Goal: Task Accomplishment & Management: Manage account settings

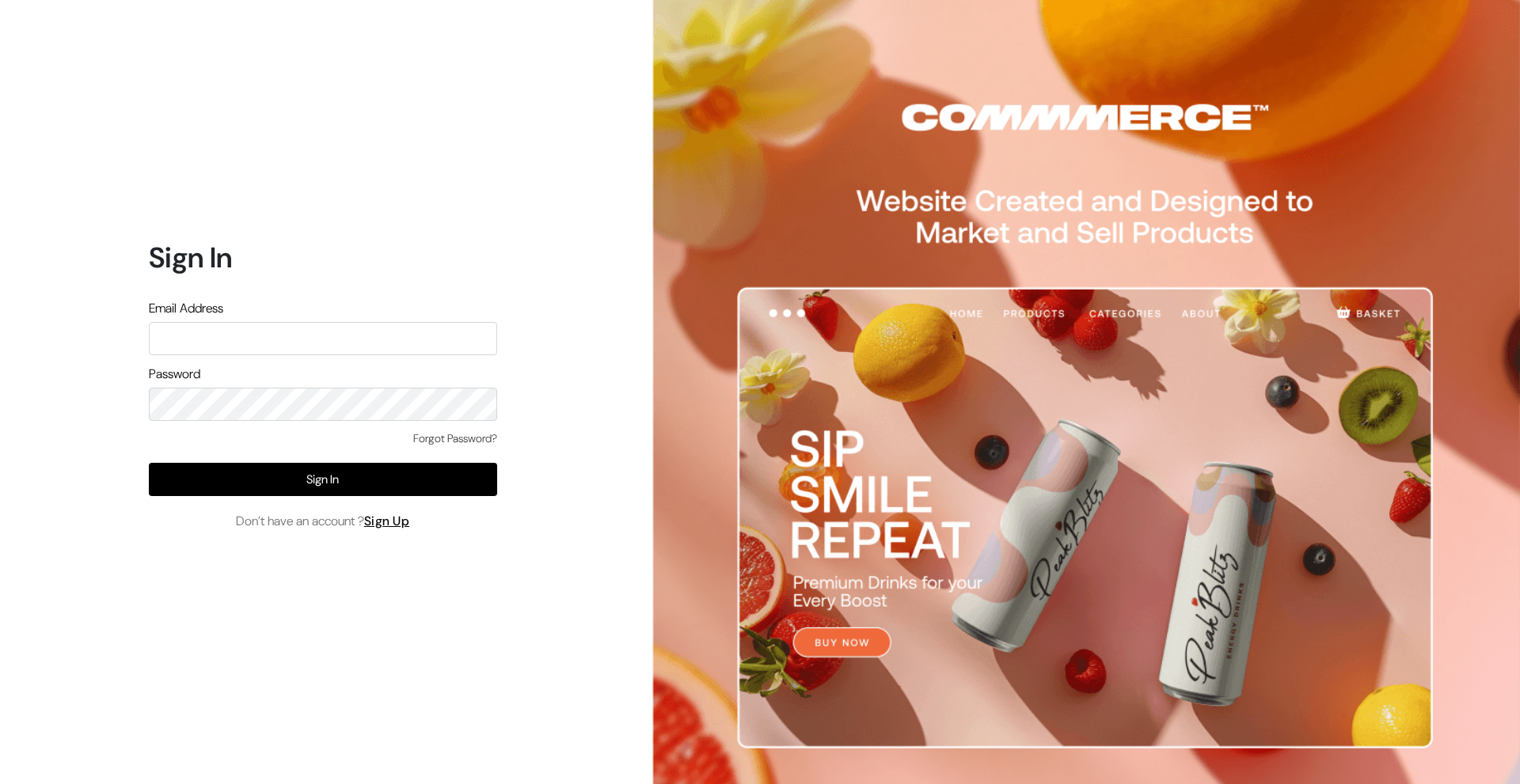
click at [365, 342] on input "text" at bounding box center [323, 339] width 349 height 33
type input "[EMAIL_ADDRESS][DOMAIN_NAME]"
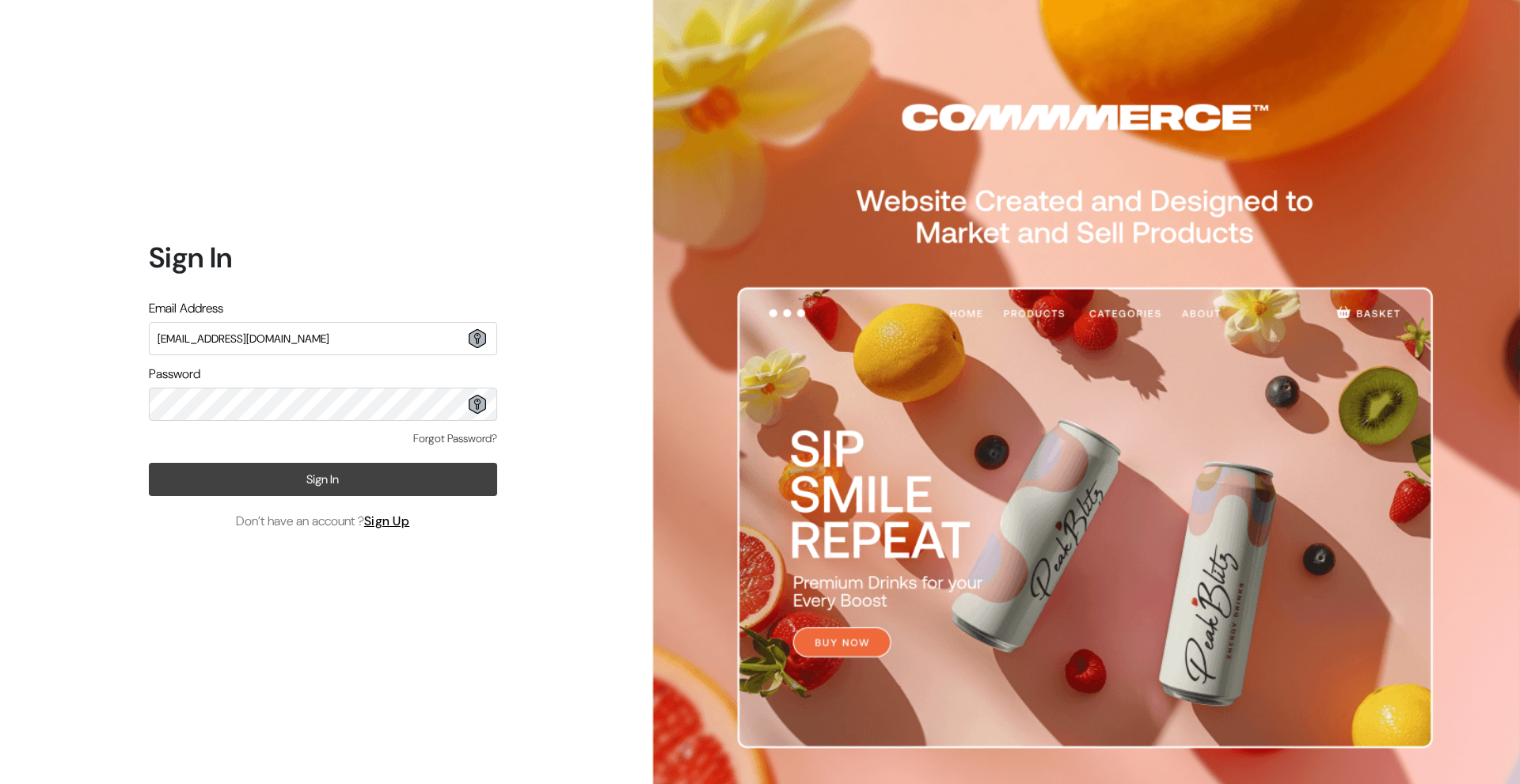
click at [319, 471] on button "Sign In" at bounding box center [323, 479] width 349 height 33
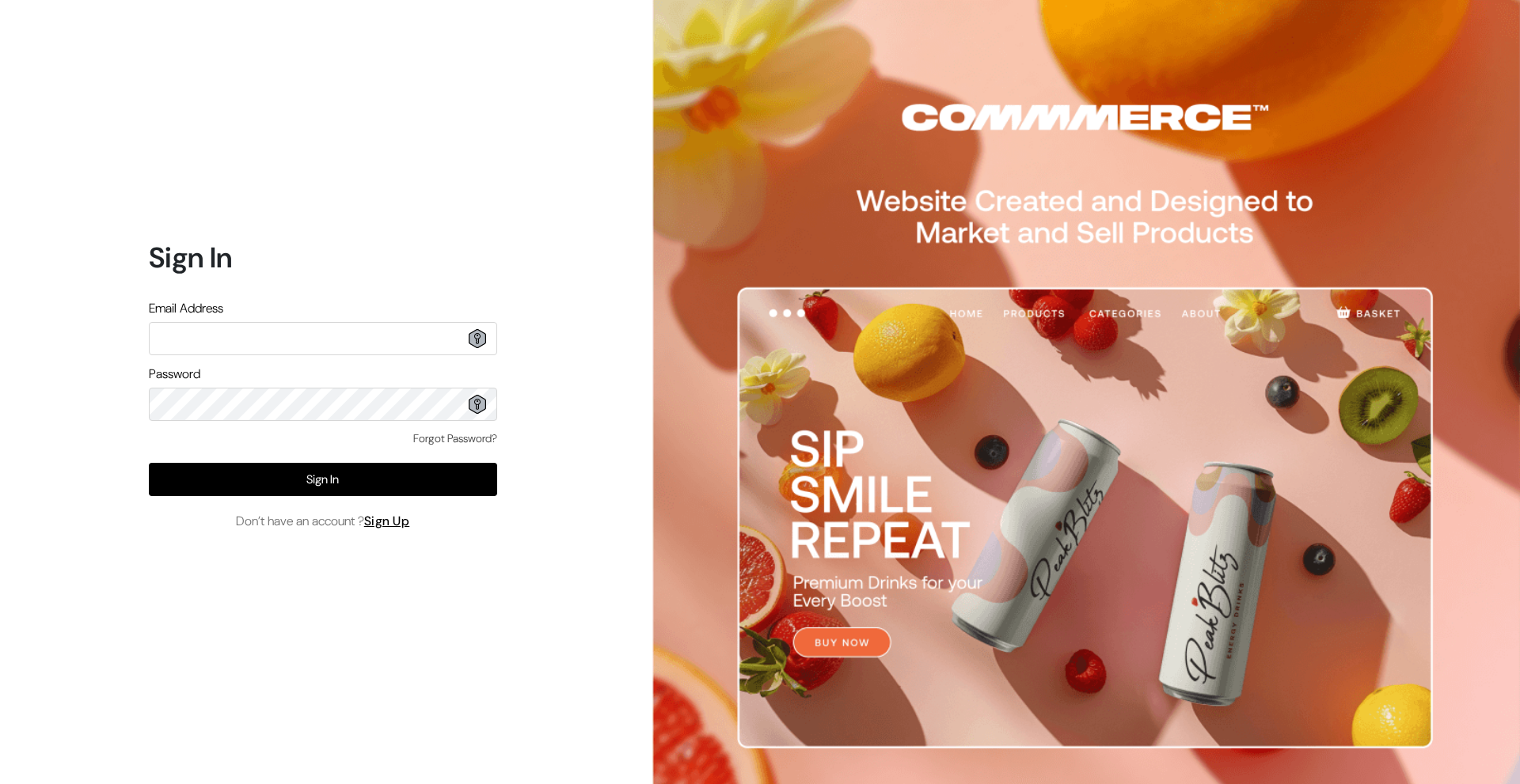
click at [309, 339] on input "text" at bounding box center [323, 339] width 349 height 33
type input "[EMAIL_ADDRESS][DOMAIN_NAME]"
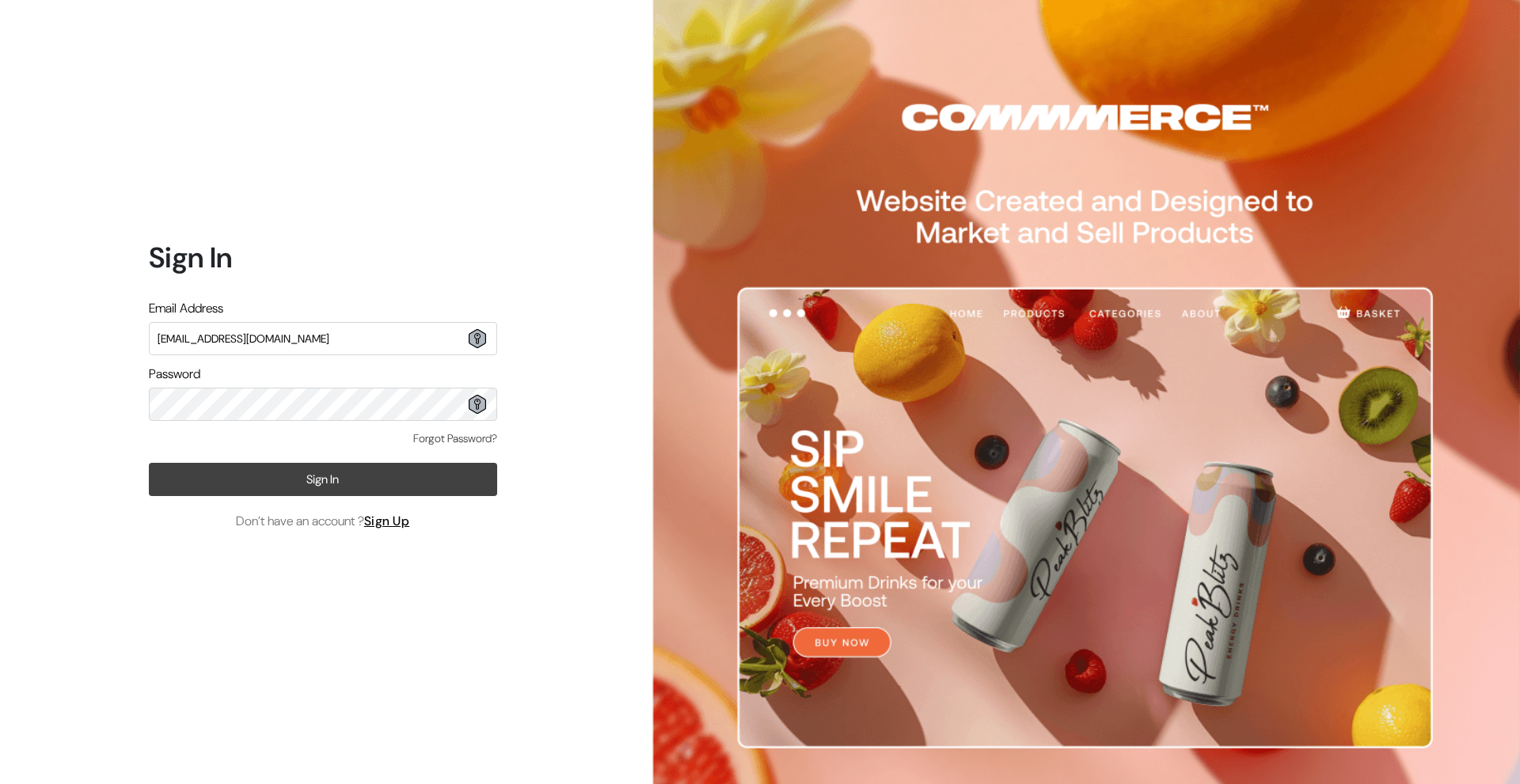
click at [315, 485] on button "Sign In" at bounding box center [323, 479] width 349 height 33
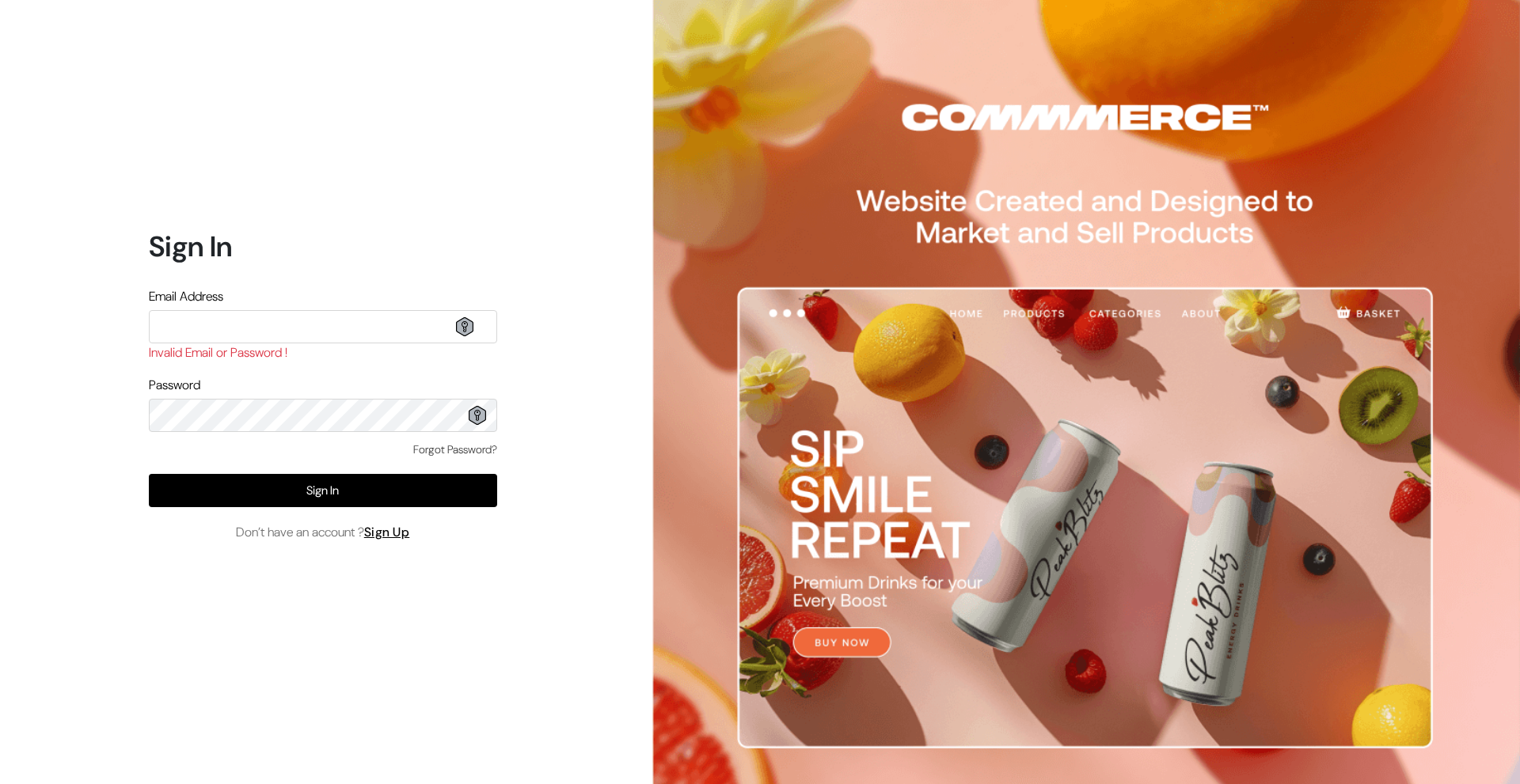
click at [265, 323] on input "text" at bounding box center [323, 327] width 349 height 33
type input "[EMAIL_ADDRESS][DOMAIN_NAME]"
click at [436, 454] on link "Forgot Password?" at bounding box center [455, 449] width 84 height 17
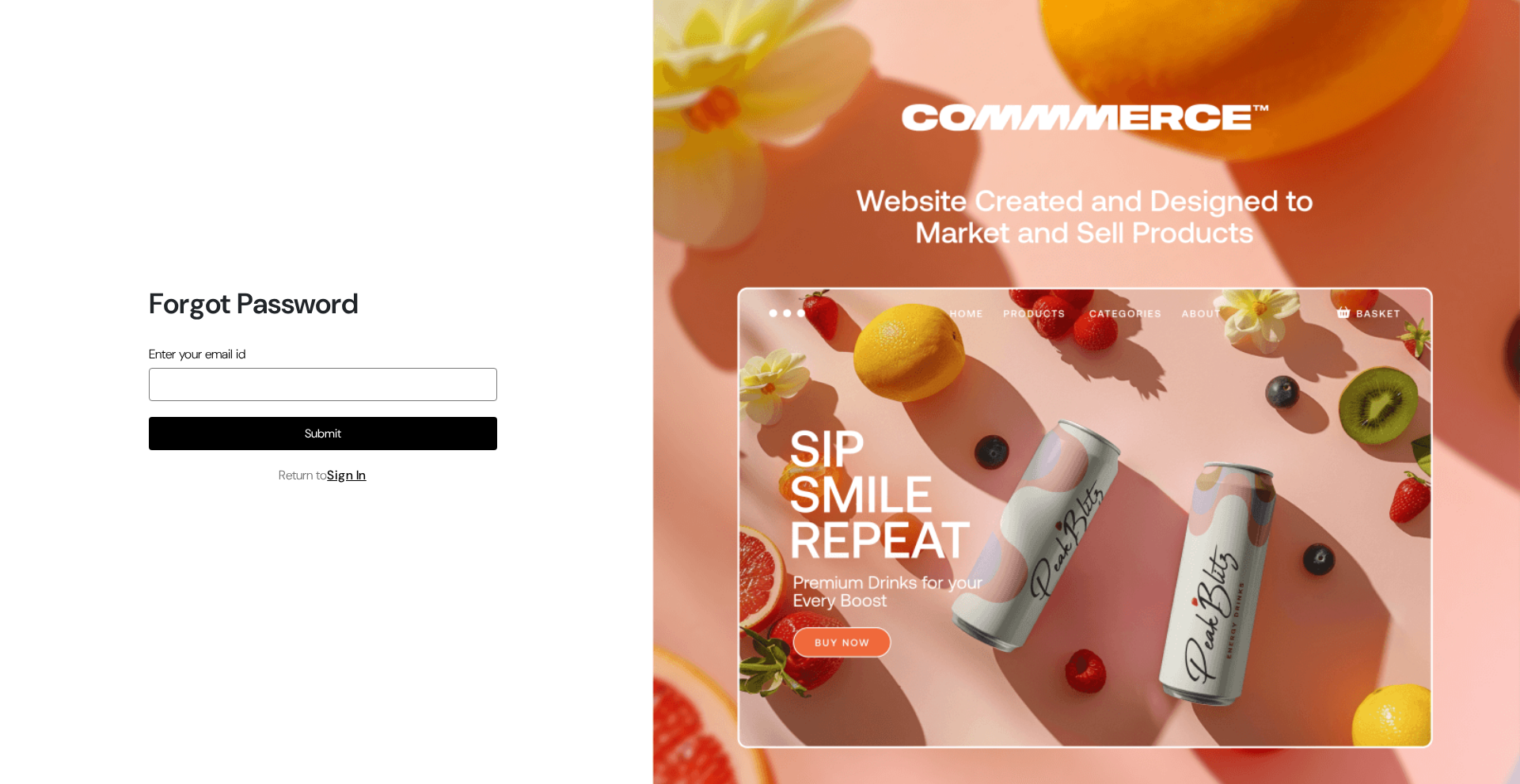
click at [374, 394] on input "email" at bounding box center [323, 385] width 349 height 33
type input "[EMAIL_ADDRESS][DOMAIN_NAME]"
click at [149, 417] on button "Submit" at bounding box center [323, 433] width 349 height 33
click at [371, 394] on input "email" at bounding box center [323, 385] width 349 height 33
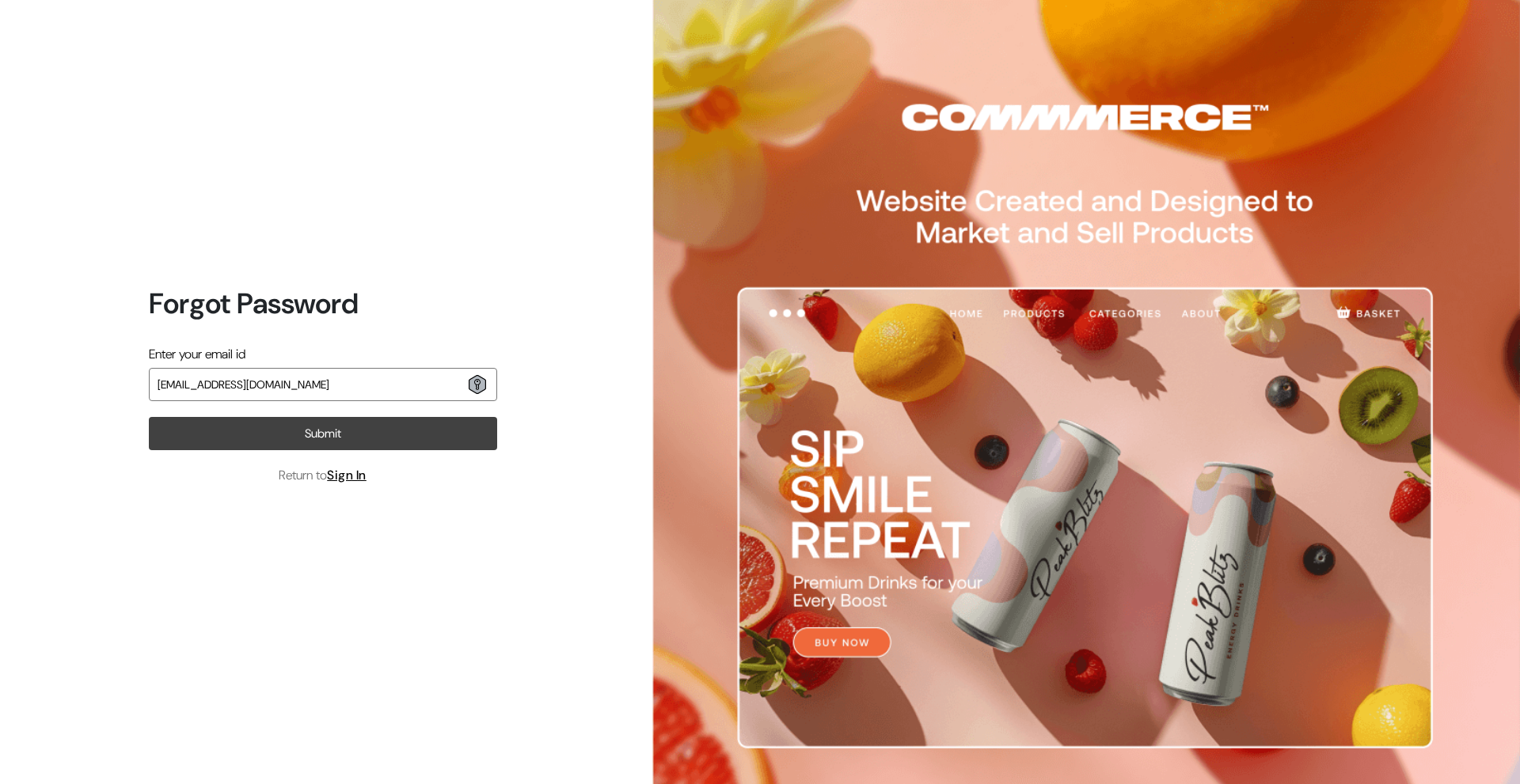
type input "vagheesvc@gmail.com"
click at [149, 417] on button "Submit" at bounding box center [323, 433] width 349 height 33
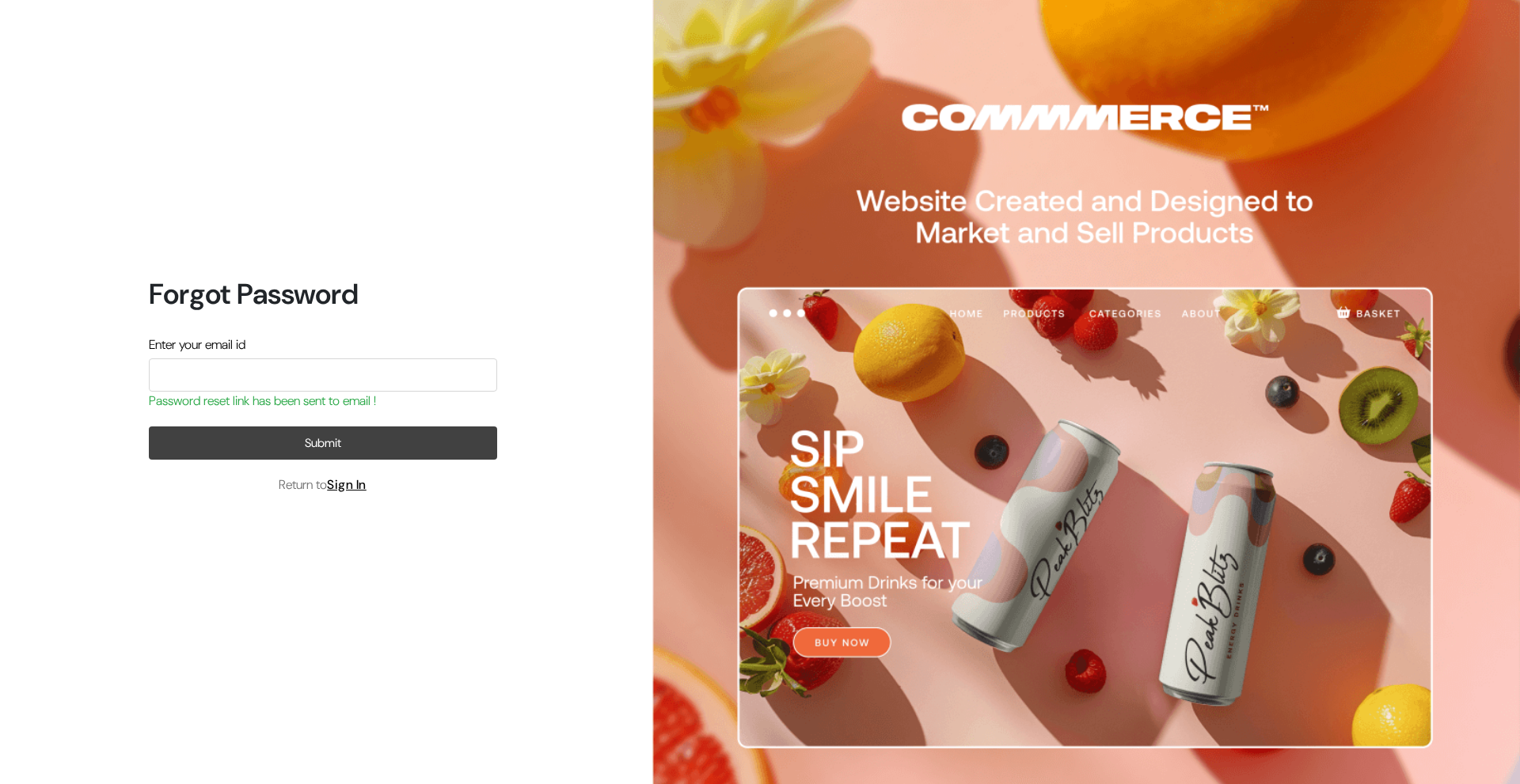
click at [319, 449] on button "Submit" at bounding box center [323, 443] width 349 height 33
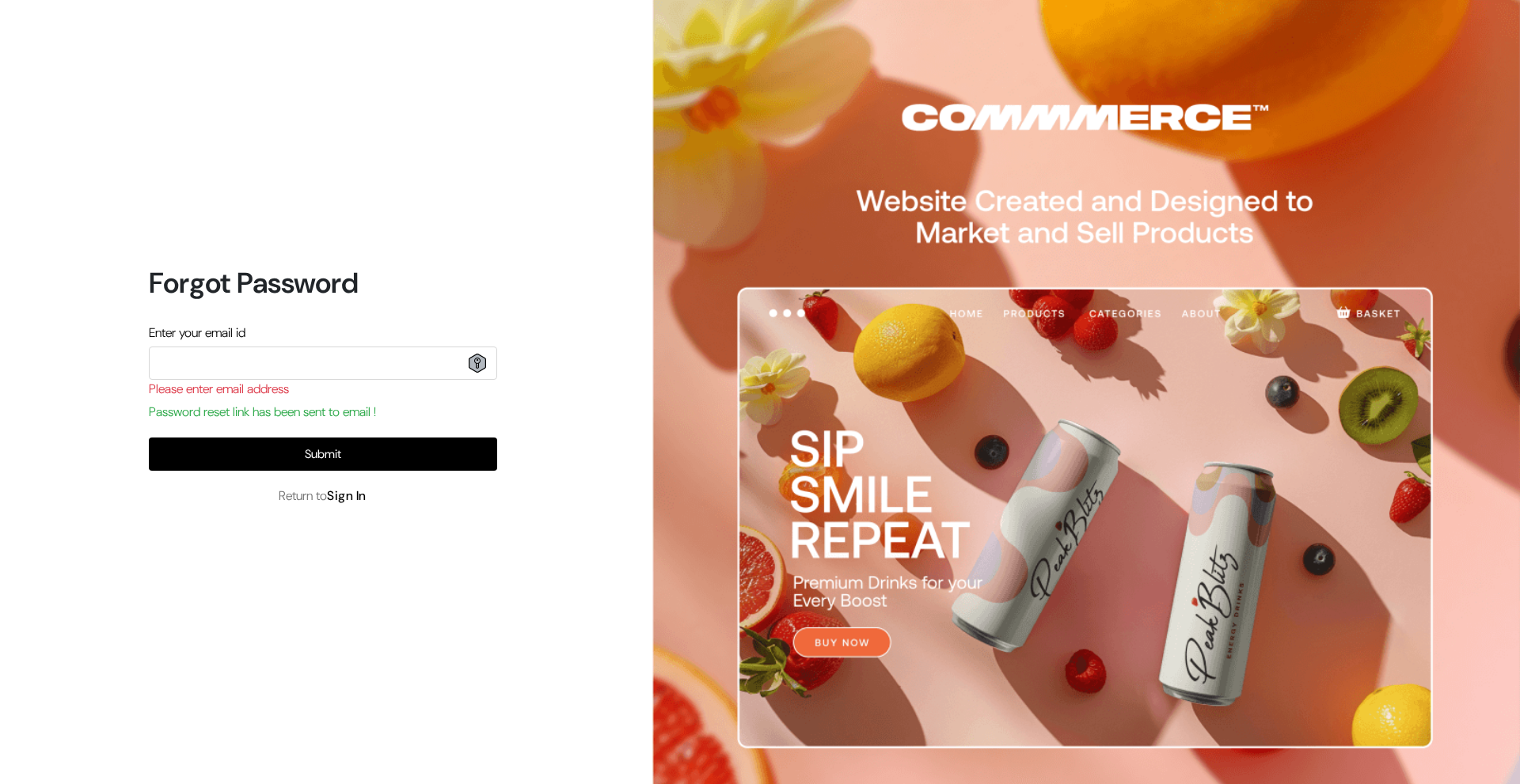
click at [359, 497] on link "Sign In" at bounding box center [347, 496] width 40 height 17
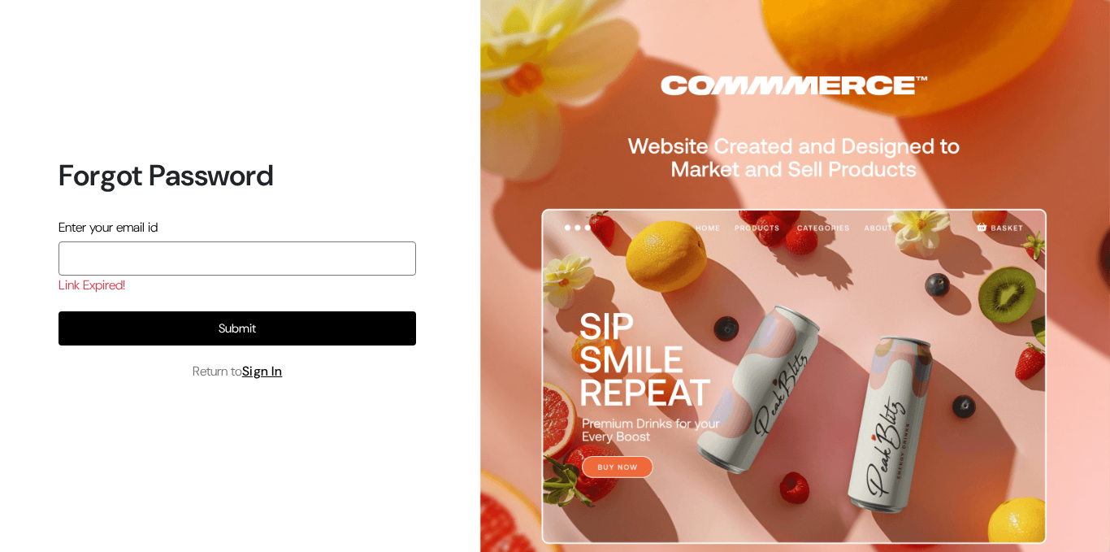
click at [310, 250] on input "email" at bounding box center [238, 258] width 358 height 34
click at [108, 252] on input "email" at bounding box center [238, 258] width 358 height 34
paste input "3 septemper vaghees ₹25,000.00"
drag, startPoint x: 260, startPoint y: 256, endPoint x: 0, endPoint y: 260, distance: 260.1
click at [0, 260] on div "Forgot Password Enter your email id 3 septemper vaghees ₹25,000.00 Link Expired…" at bounding box center [231, 276] width 462 height 552
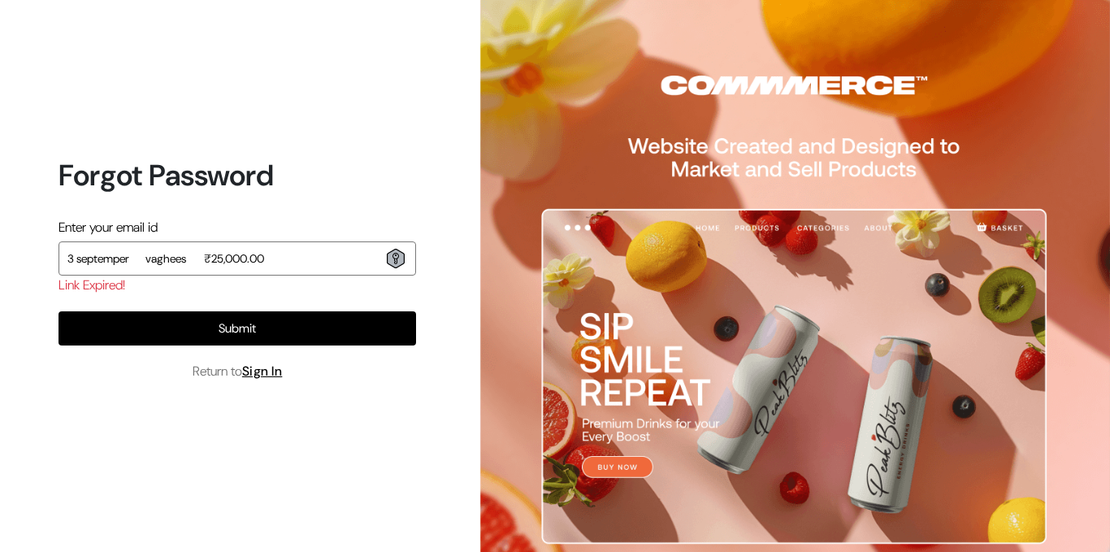
type input "3 septemper vaghees ₹25,000.00"
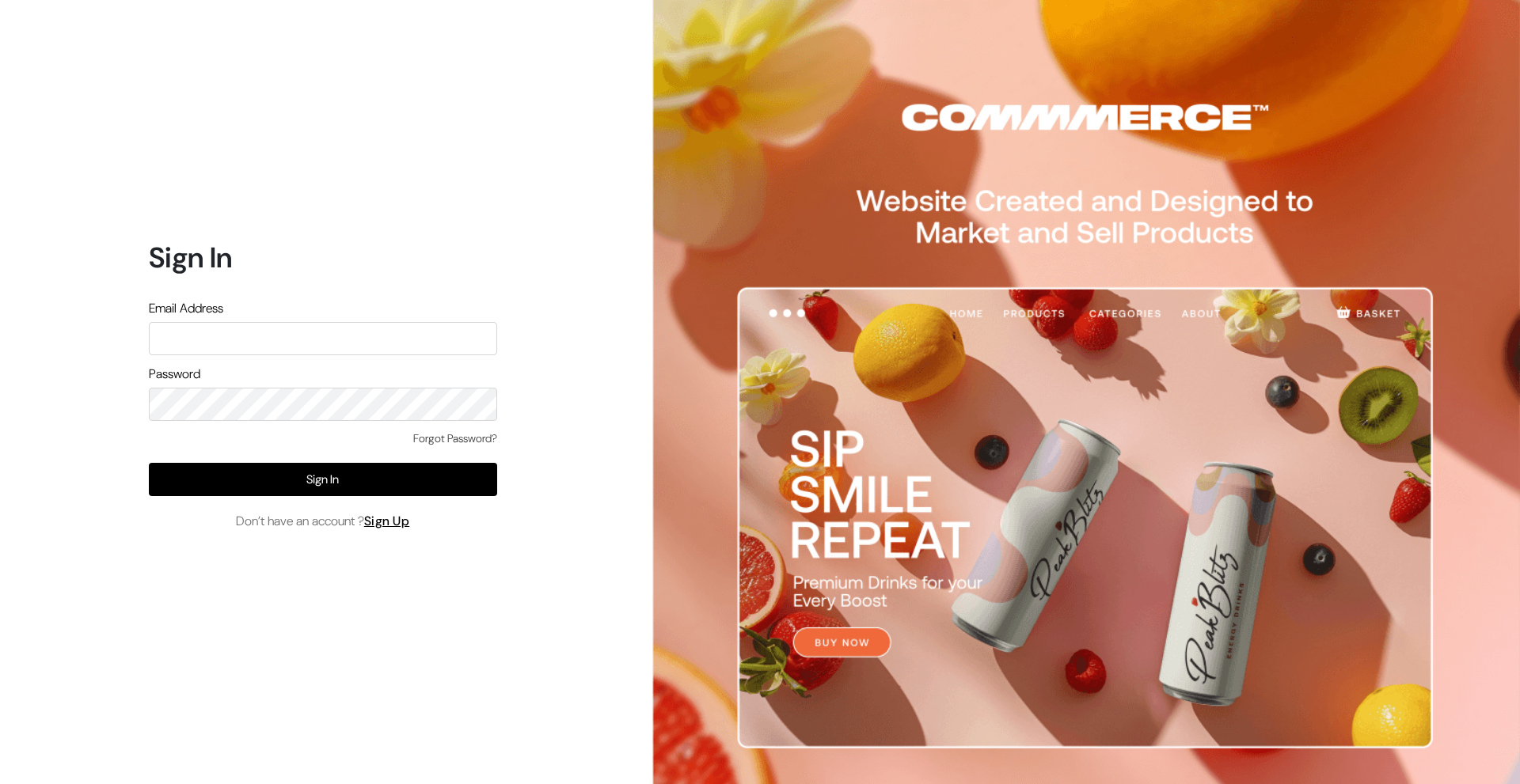
click at [450, 432] on link "Forgot Password?" at bounding box center [455, 438] width 84 height 17
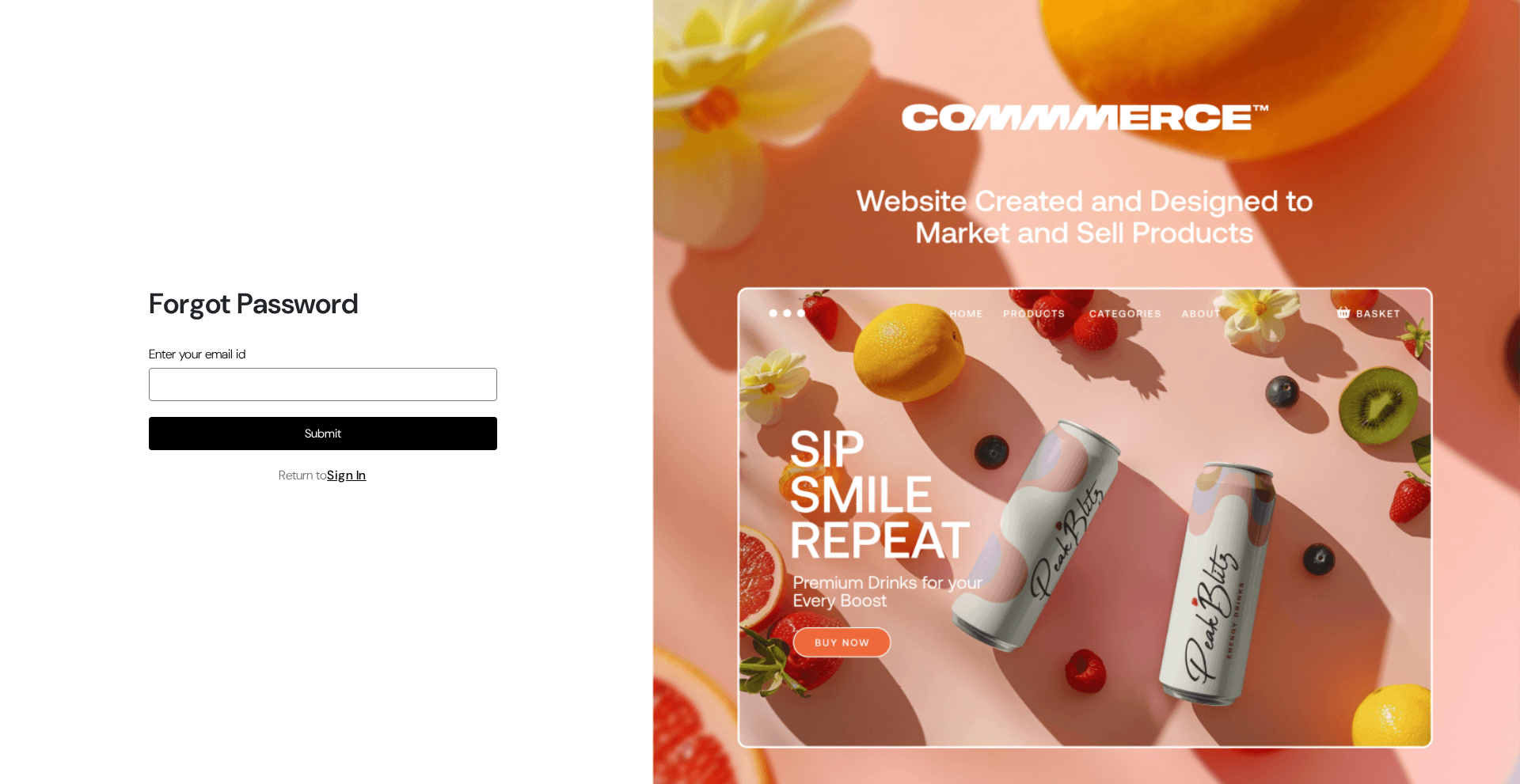
click at [230, 378] on input "email" at bounding box center [323, 385] width 349 height 33
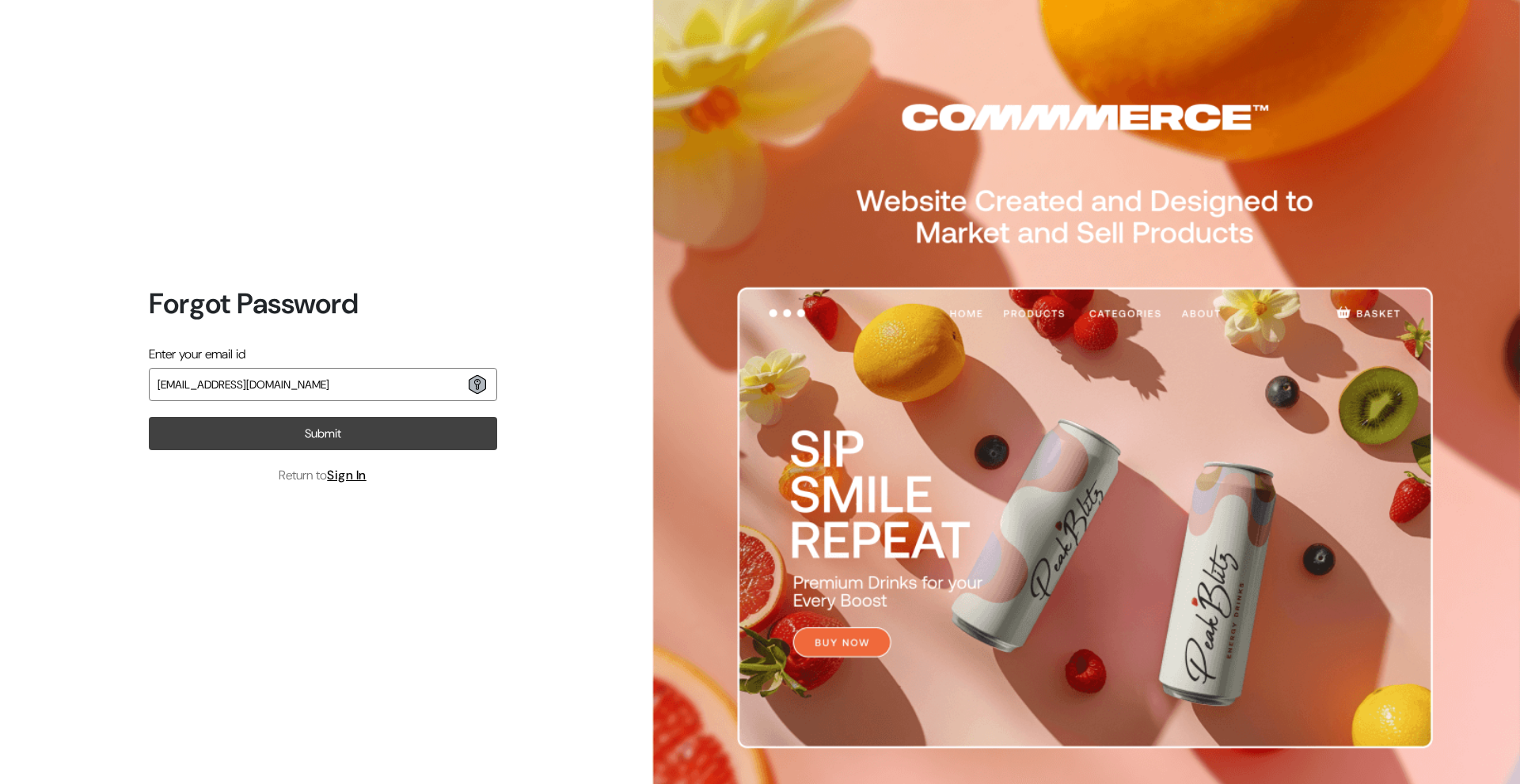
type input "[EMAIL_ADDRESS][DOMAIN_NAME]"
click at [252, 428] on button "Submit" at bounding box center [323, 433] width 349 height 33
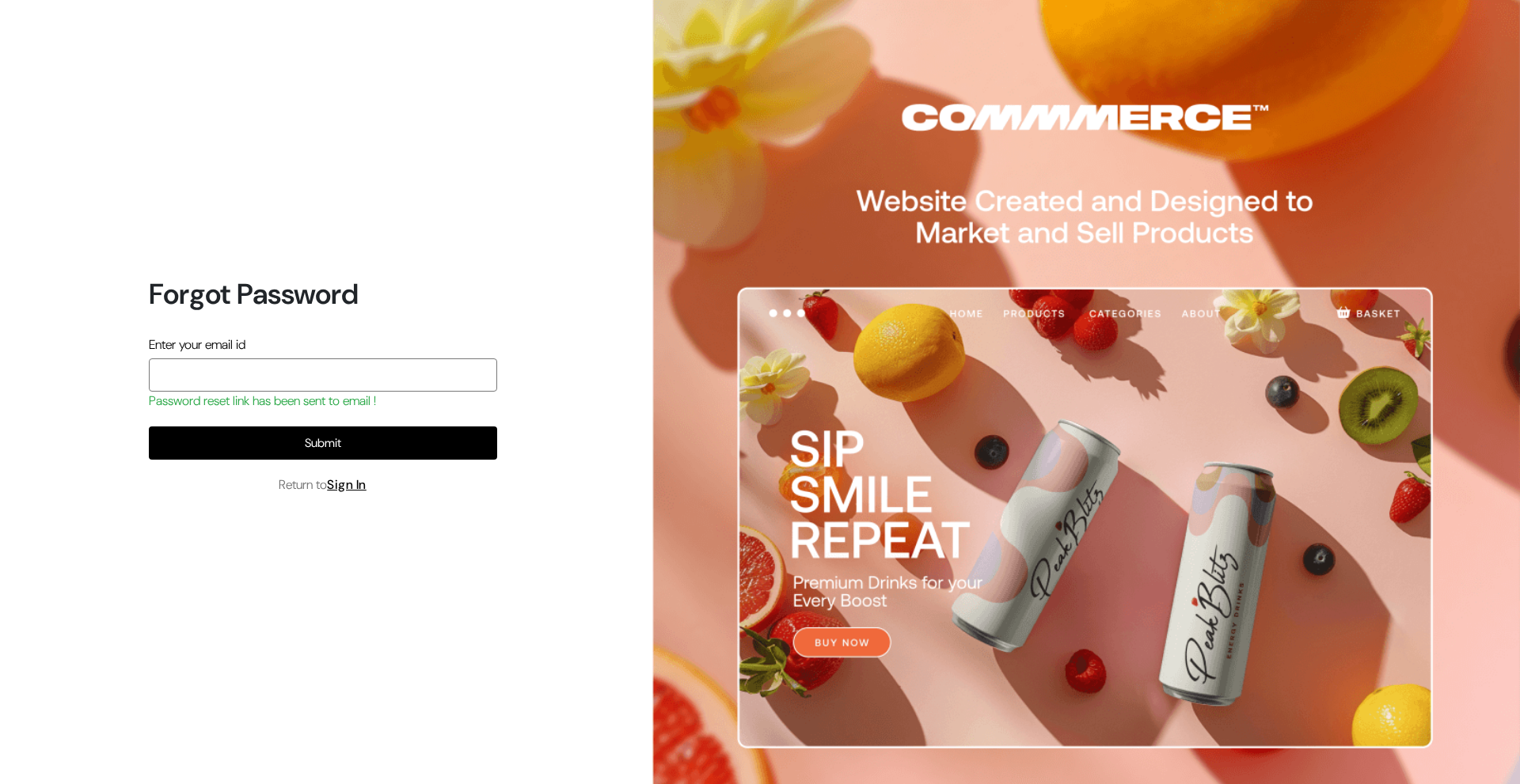
click at [349, 371] on input "email" at bounding box center [323, 375] width 349 height 33
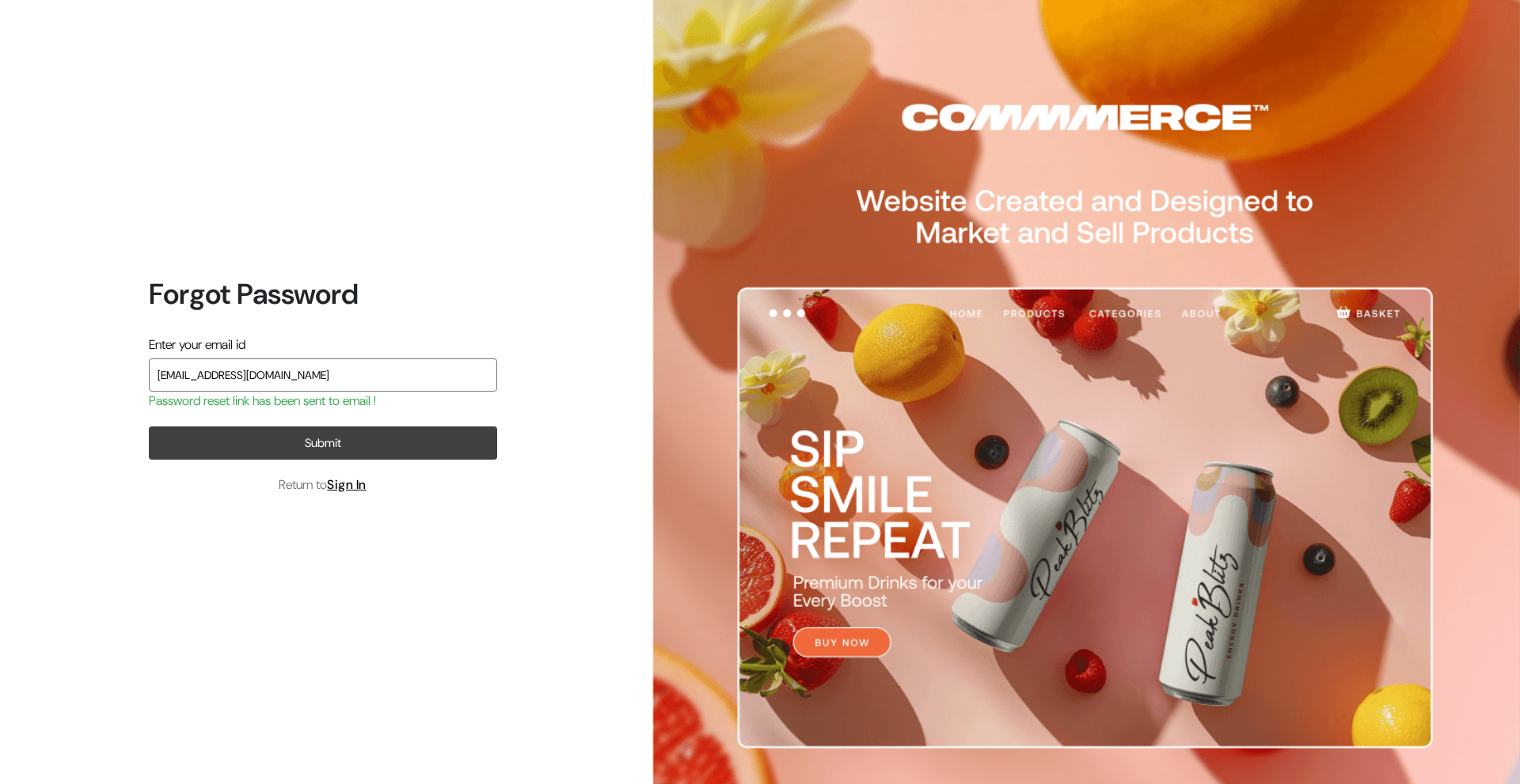
type input "vagheesvc@gmail.com"
click at [354, 437] on button "Submit" at bounding box center [323, 443] width 349 height 33
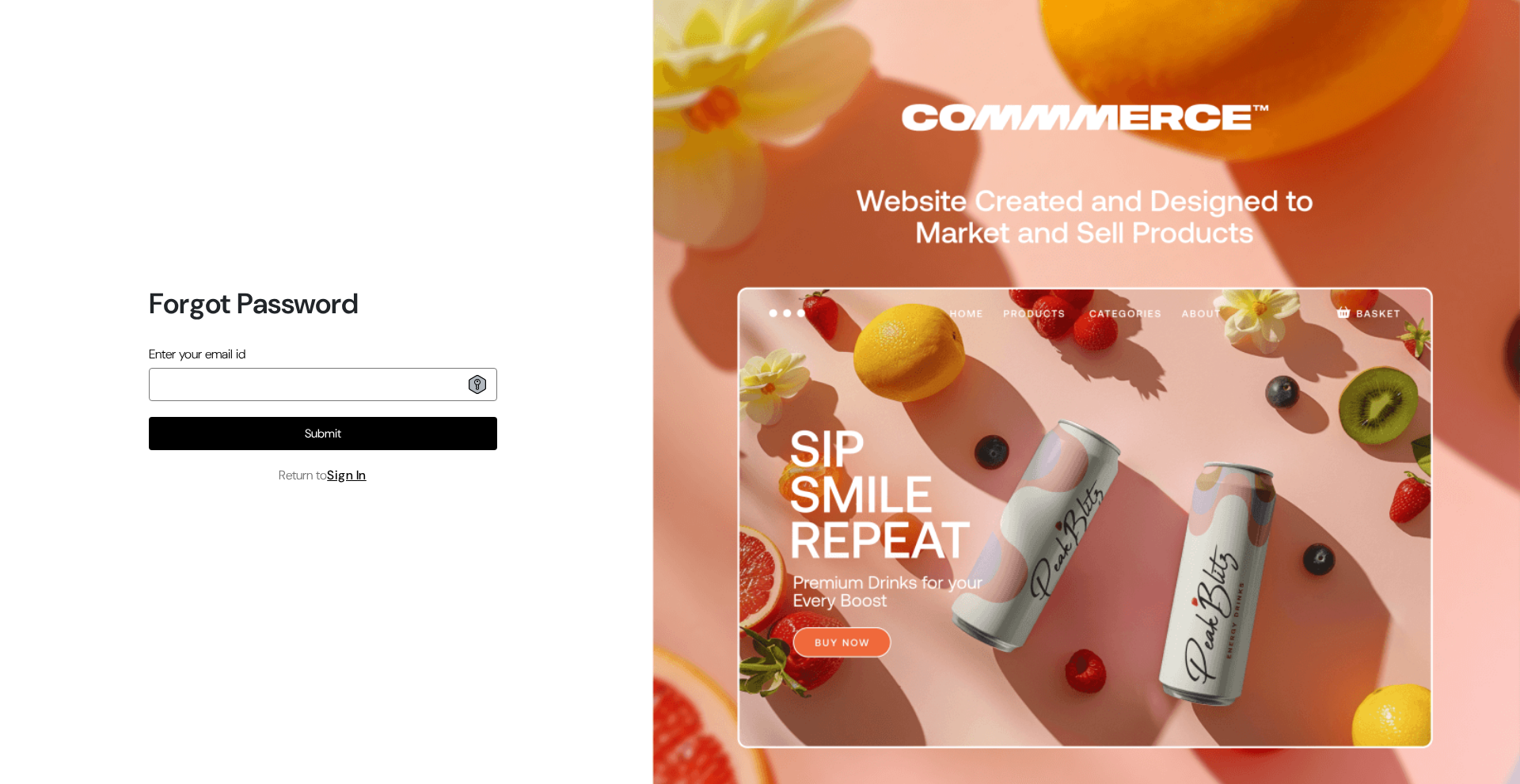
click at [357, 378] on input "email" at bounding box center [323, 385] width 349 height 33
type input "v"
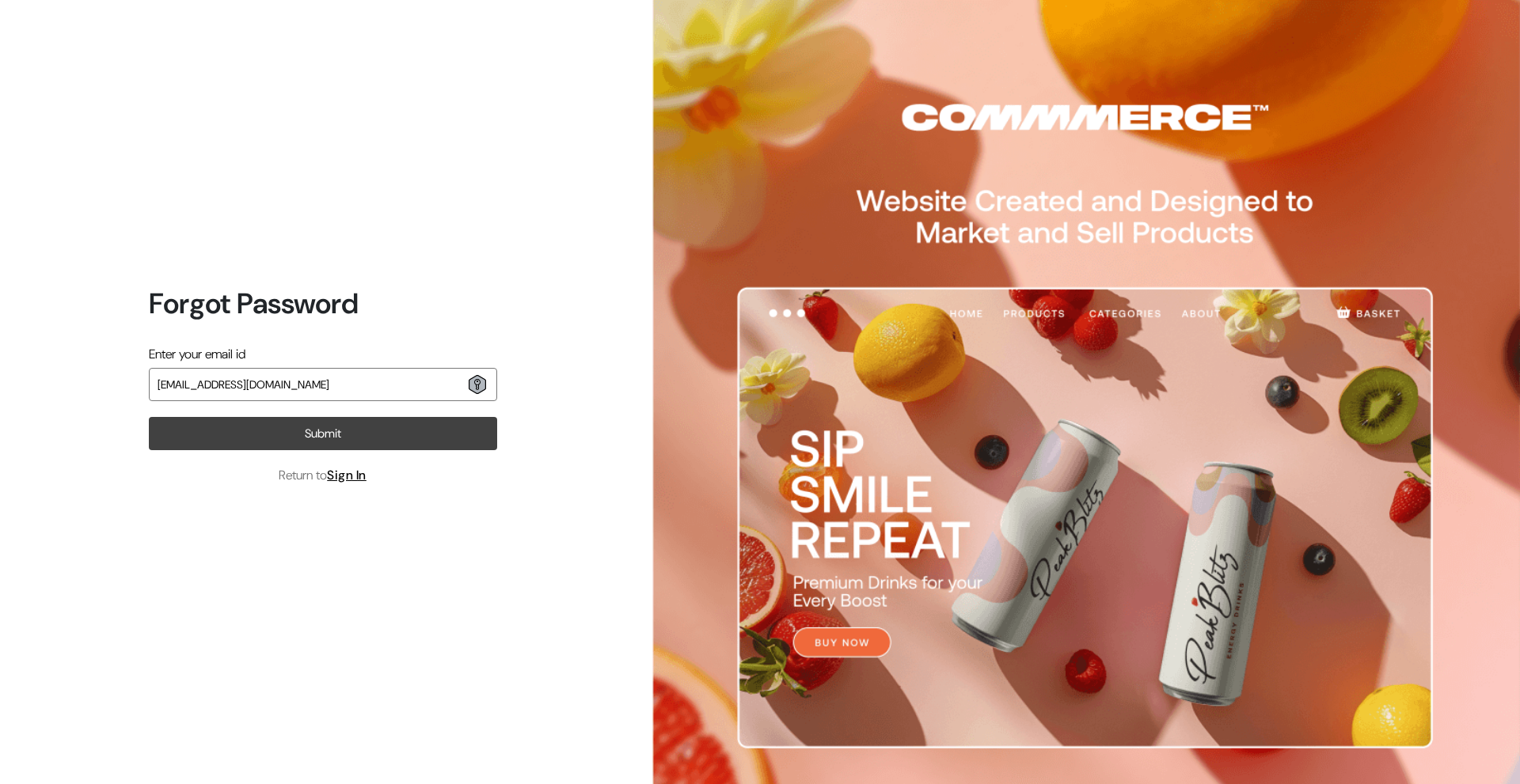
type input "[EMAIL_ADDRESS][DOMAIN_NAME]"
click at [354, 435] on button "Submit" at bounding box center [323, 433] width 349 height 33
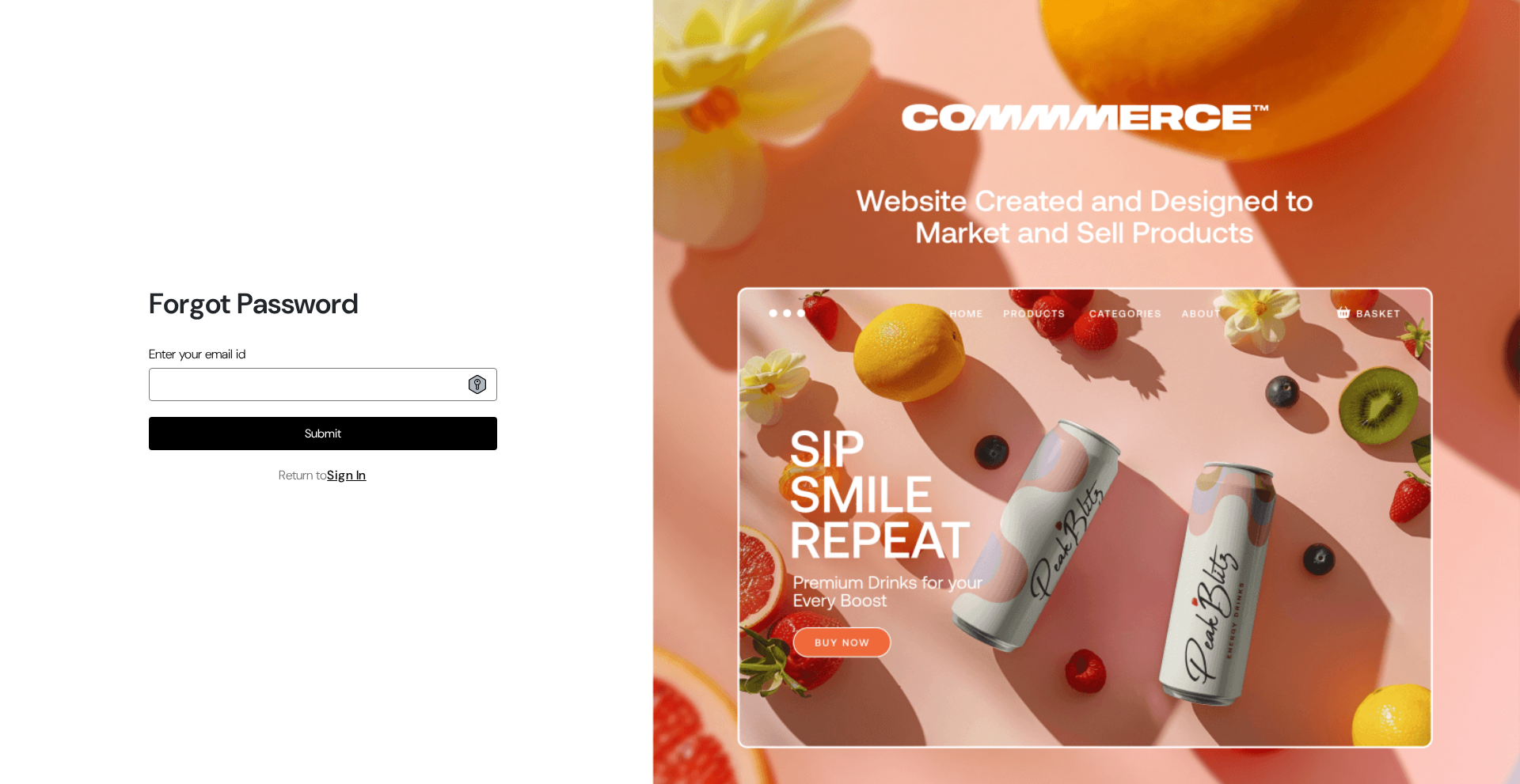
type input "e"
type input "V"
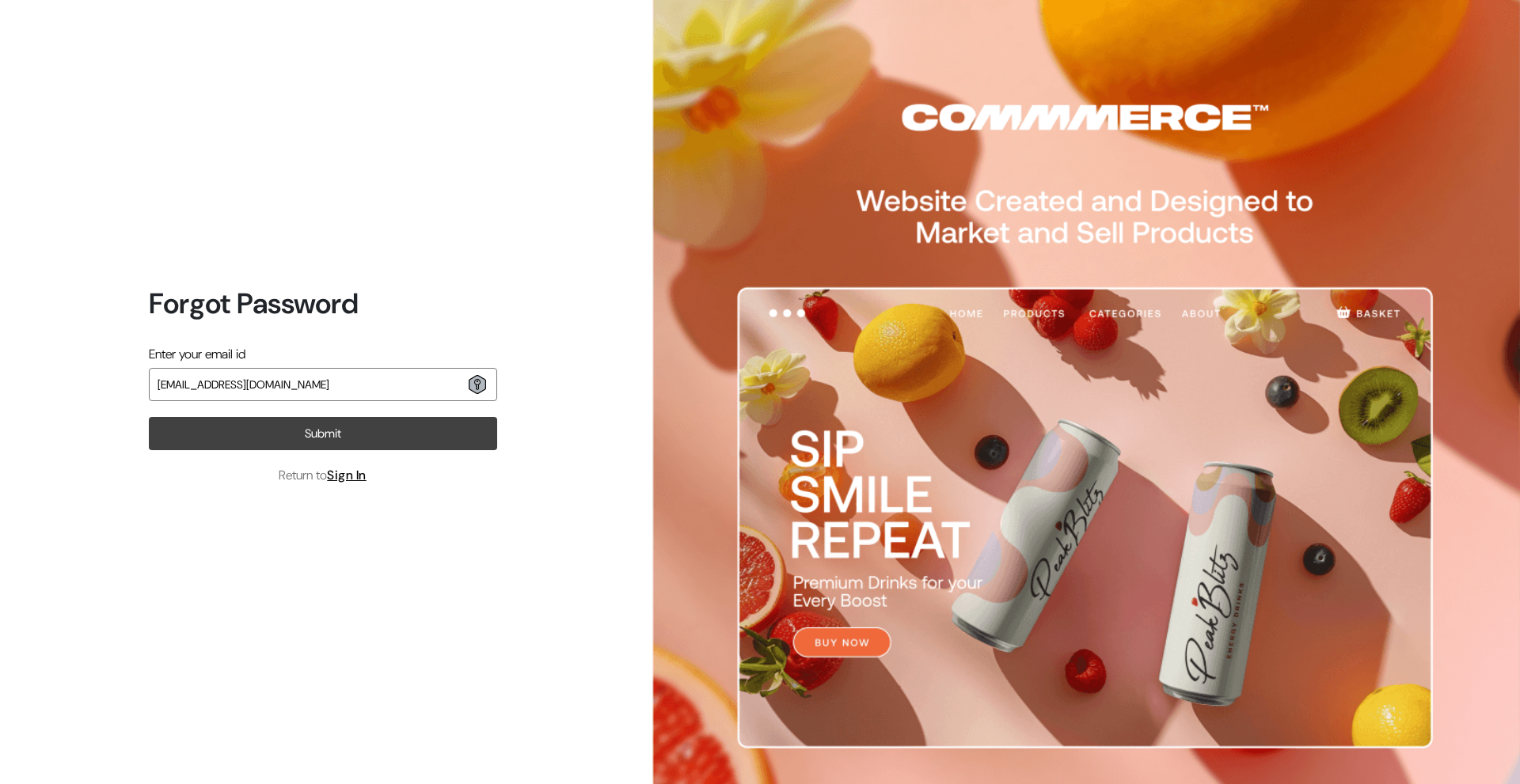
type input "[EMAIL_ADDRESS][DOMAIN_NAME]"
click at [416, 429] on button "Submit" at bounding box center [323, 433] width 349 height 33
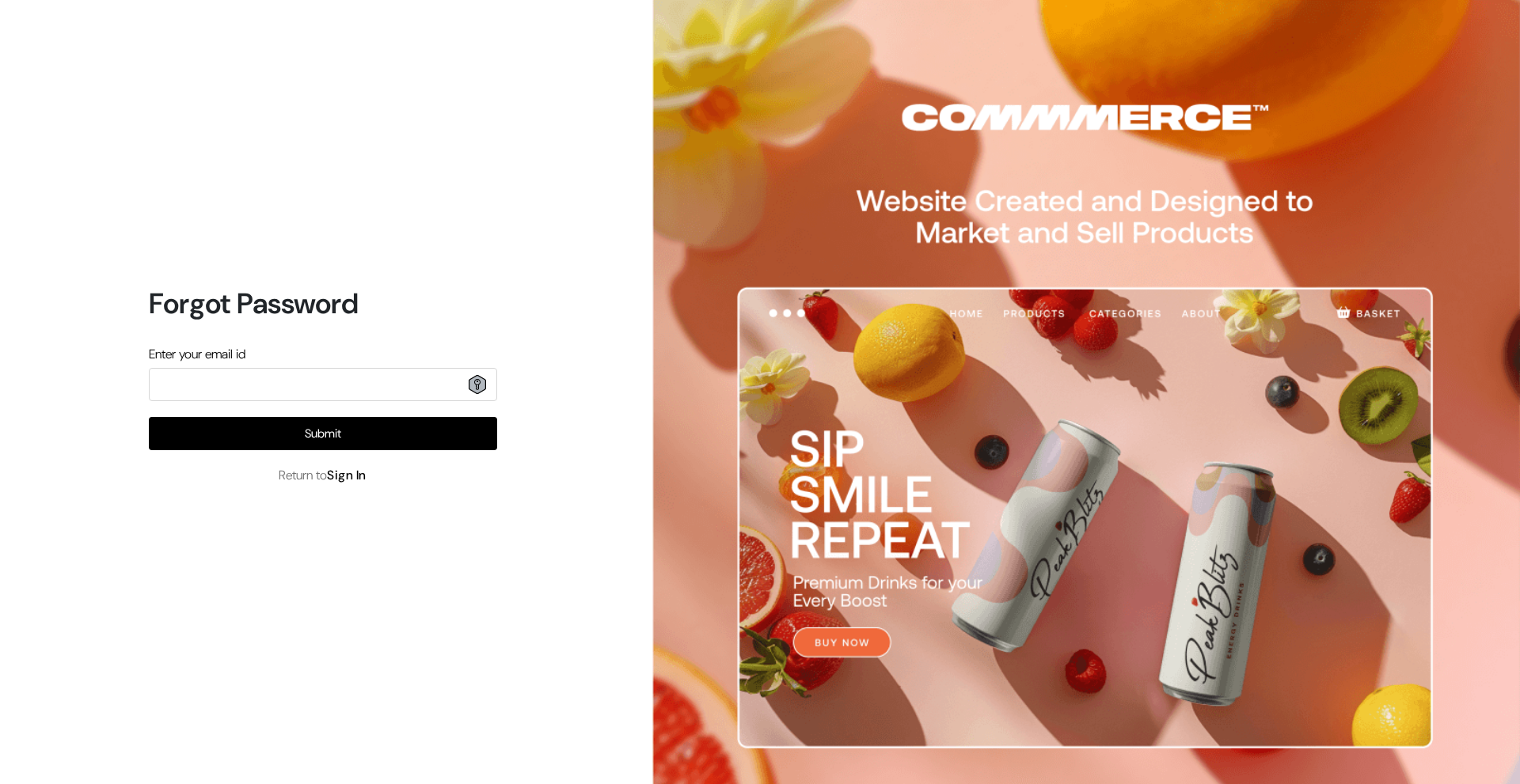
click at [340, 476] on link "Sign In" at bounding box center [347, 474] width 40 height 17
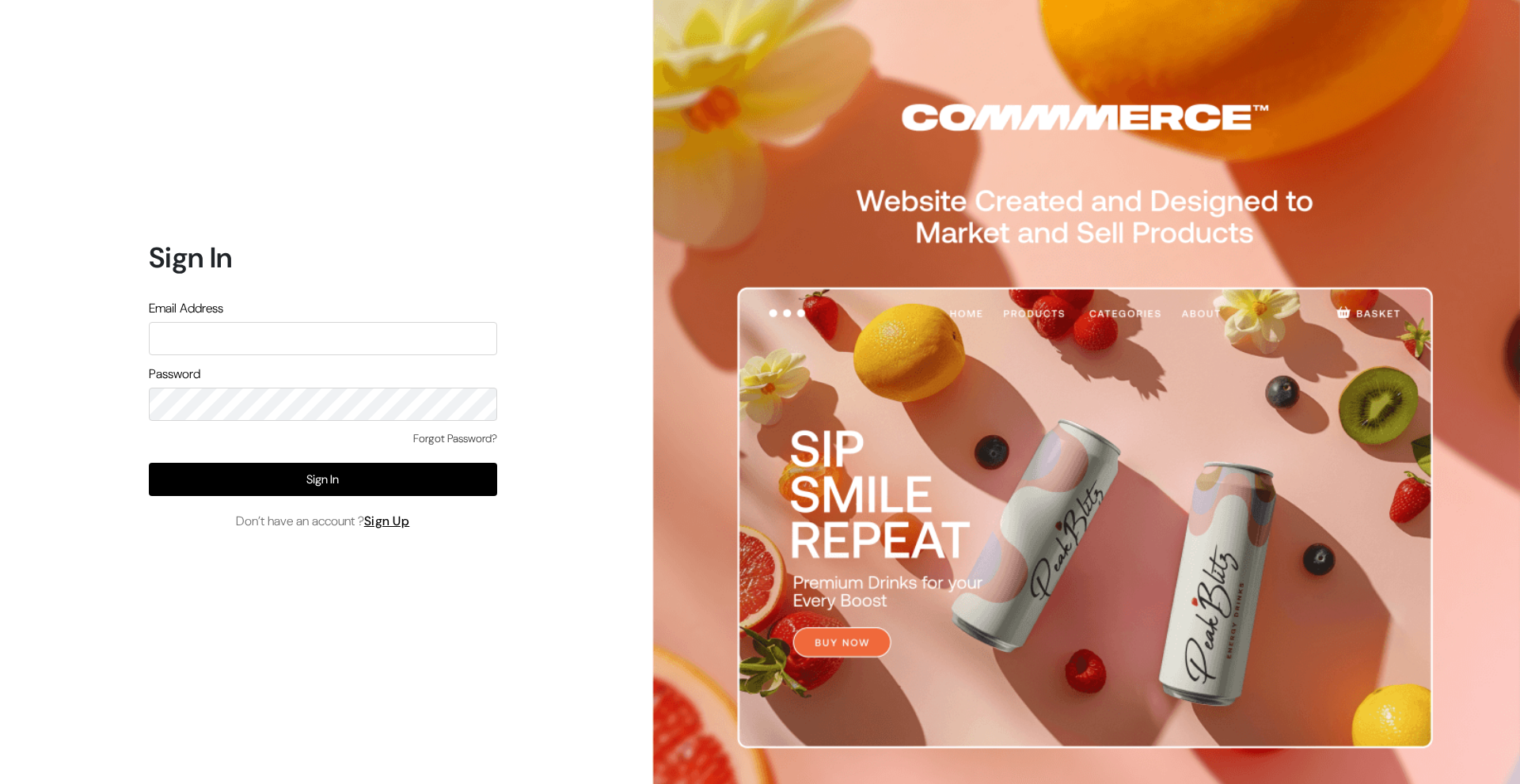
click at [268, 349] on input "text" at bounding box center [323, 339] width 349 height 33
type input "[EMAIL_ADDRESS][DOMAIN_NAME]"
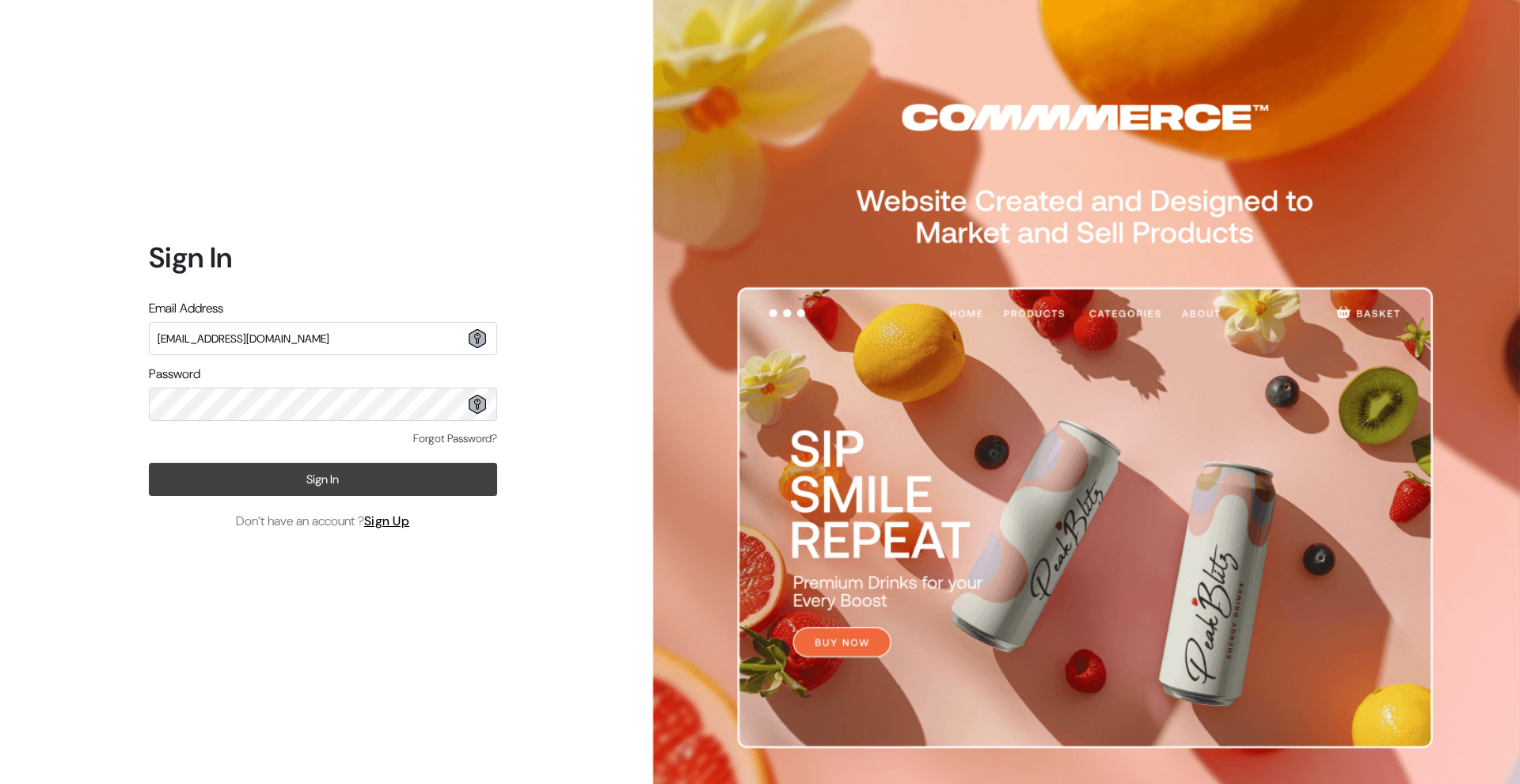
click at [300, 475] on button "Sign In" at bounding box center [323, 479] width 349 height 33
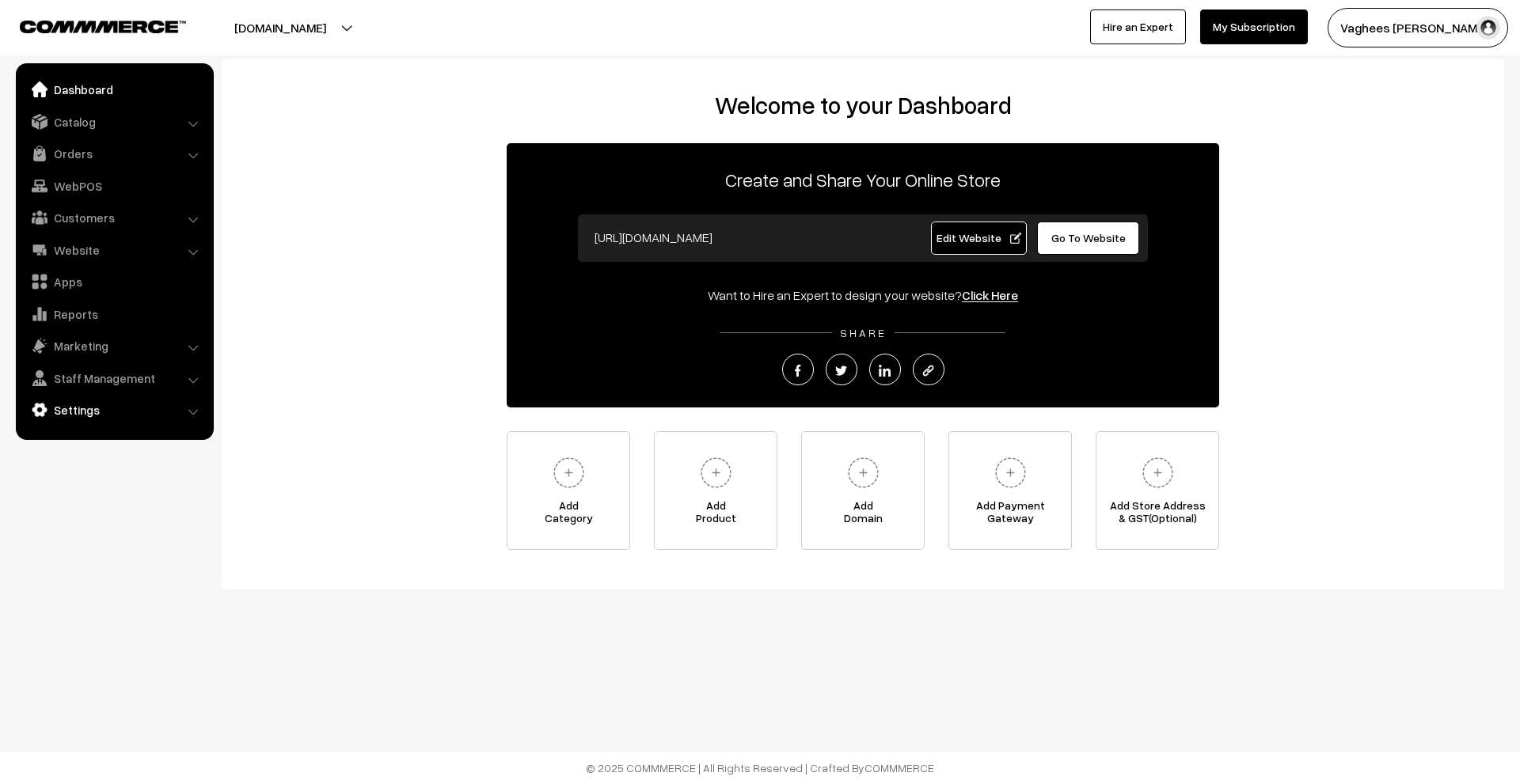
click at [148, 415] on link "Settings" at bounding box center [113, 409] width 188 height 28
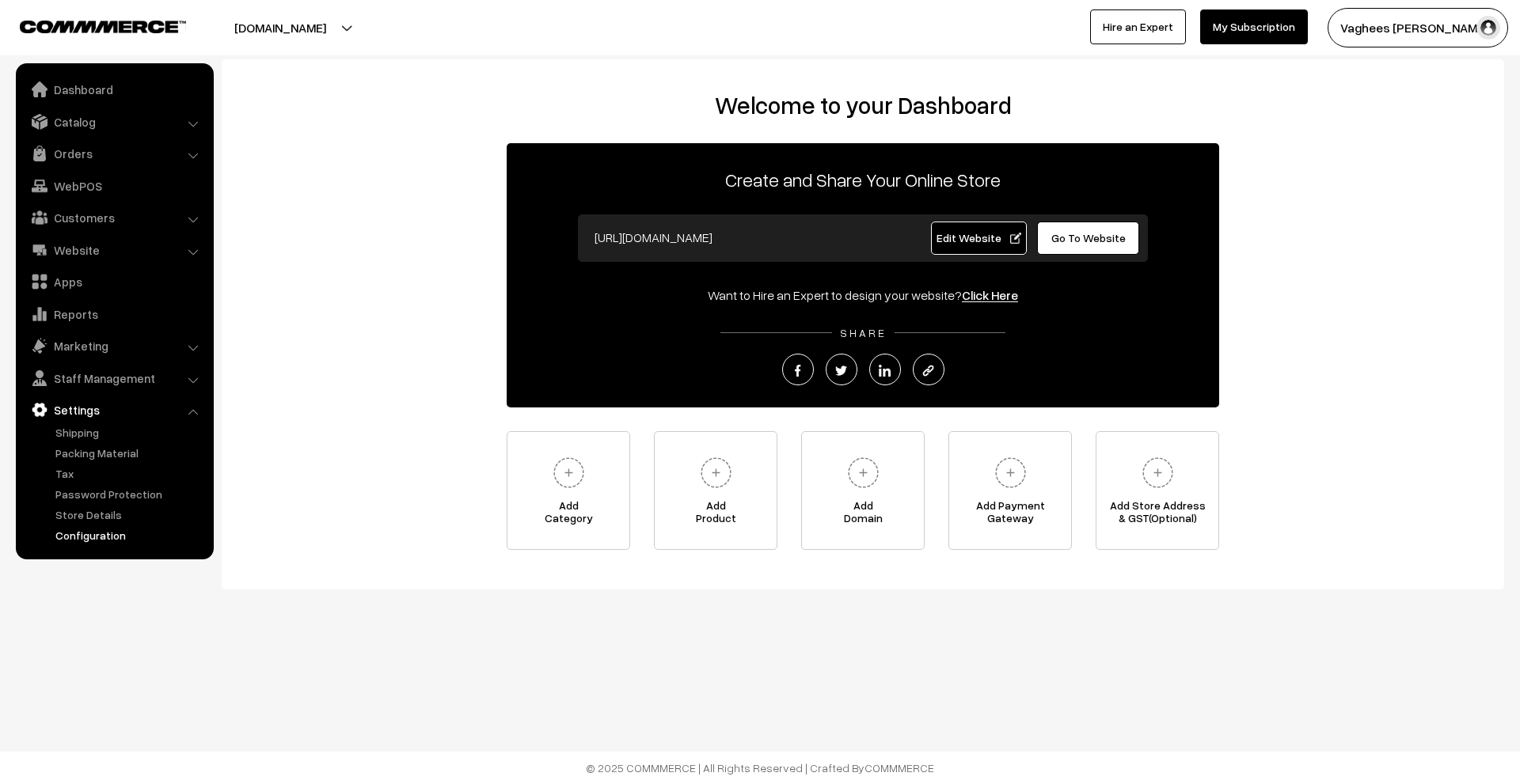
click at [129, 535] on link "Configuration" at bounding box center [130, 535] width 157 height 17
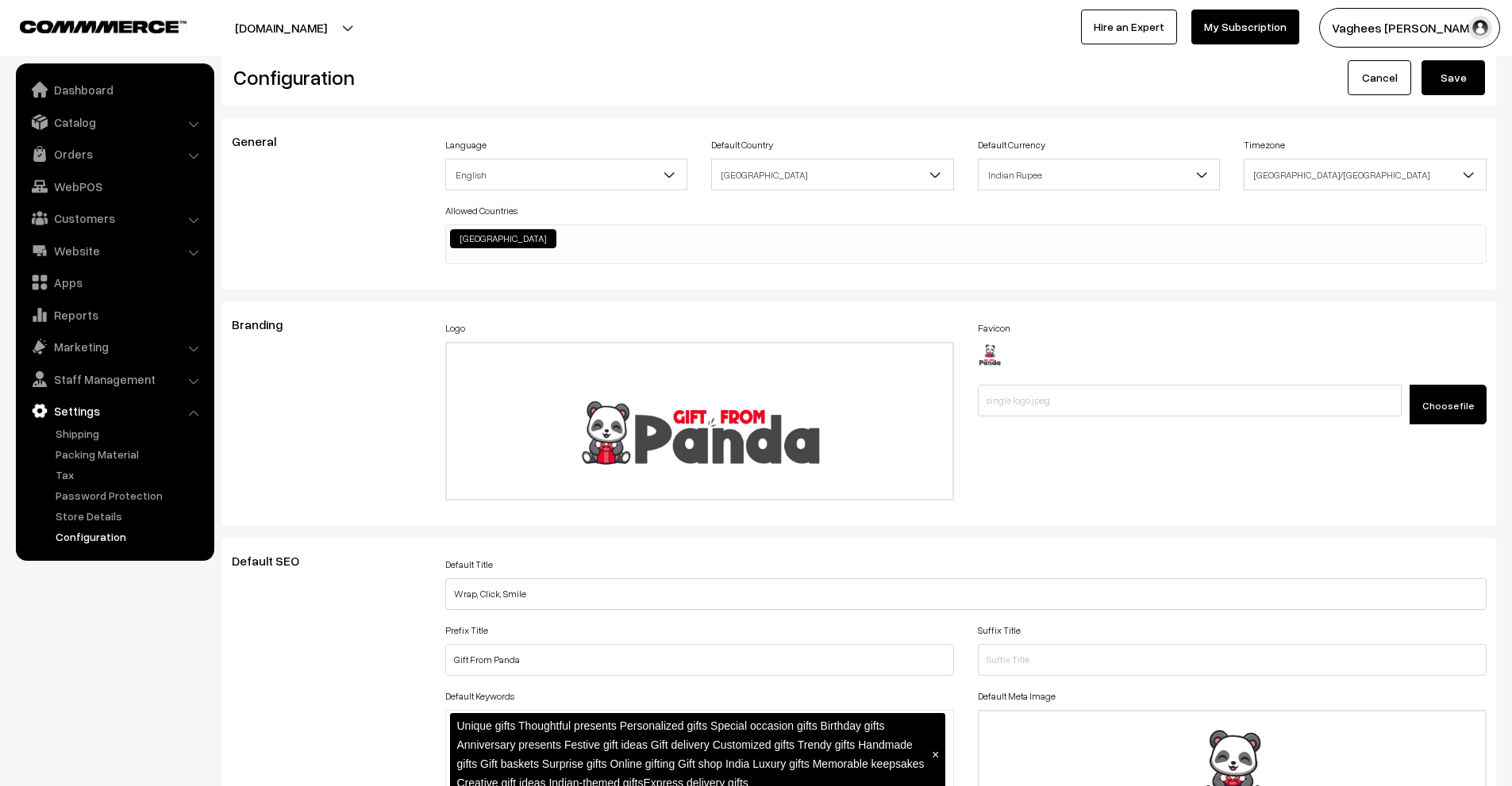
scroll to position [396, 0]
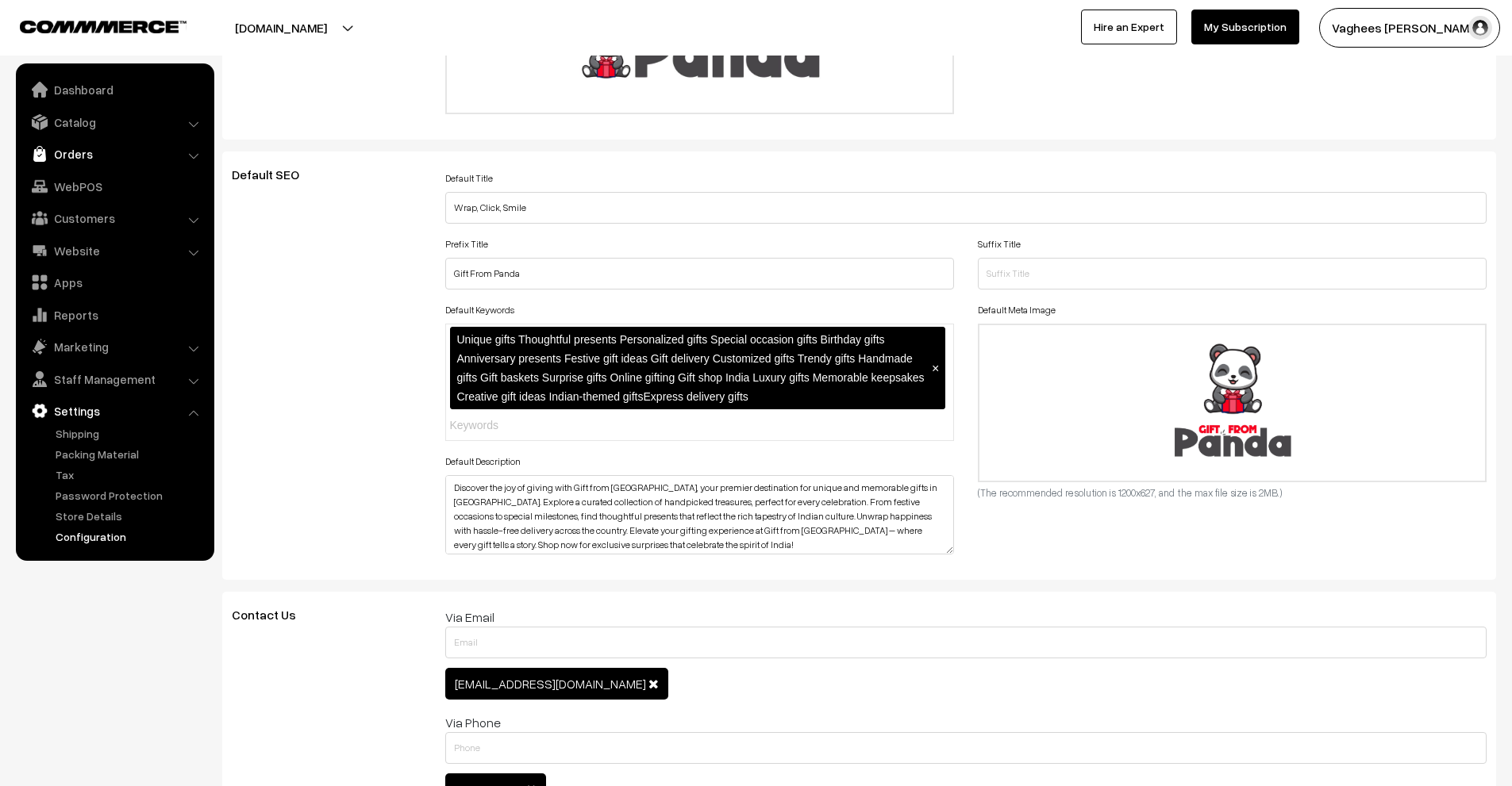
click at [189, 154] on link "Orders" at bounding box center [113, 153] width 189 height 28
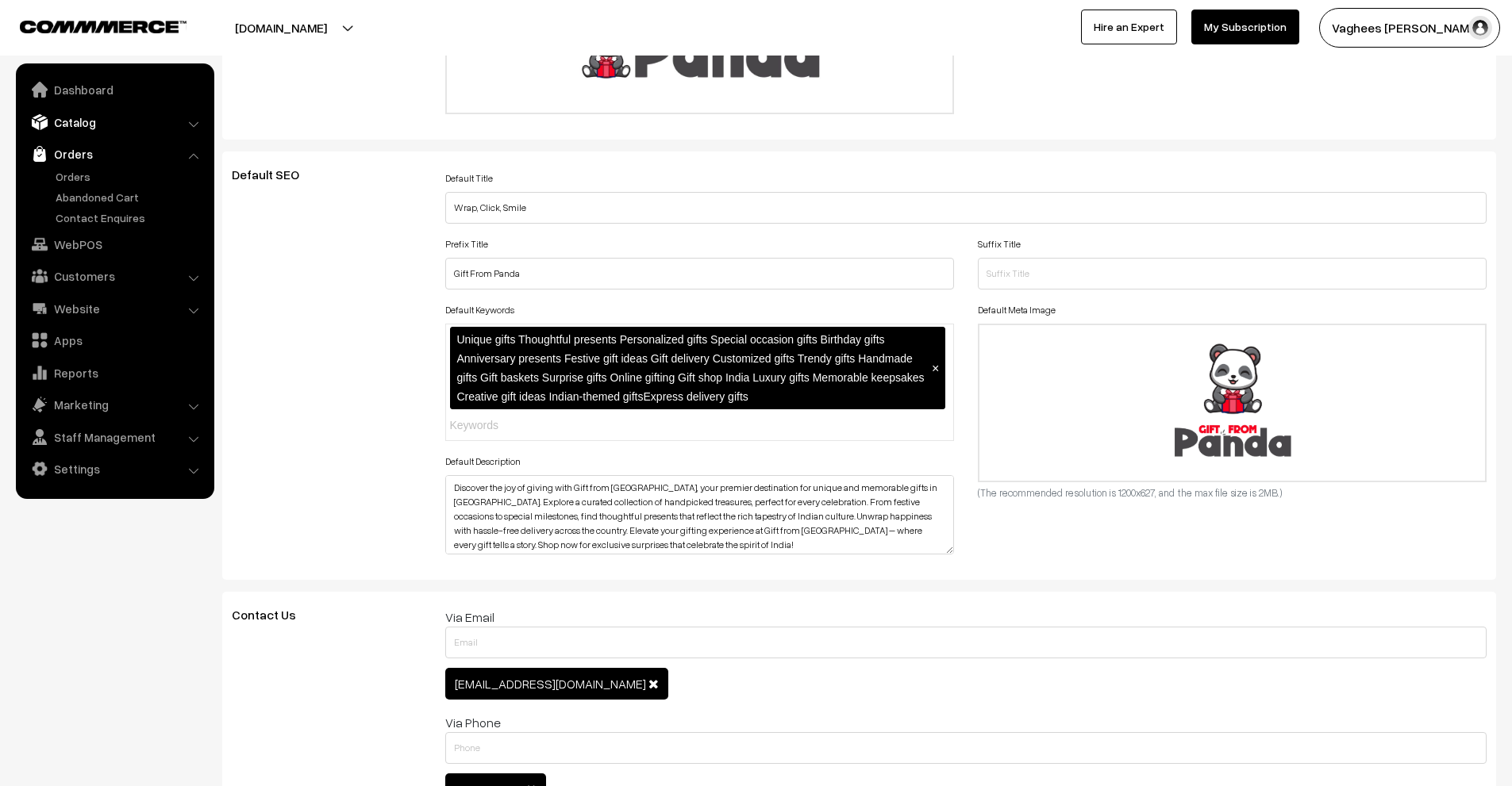
click at [199, 125] on link "Catalog" at bounding box center [113, 122] width 189 height 28
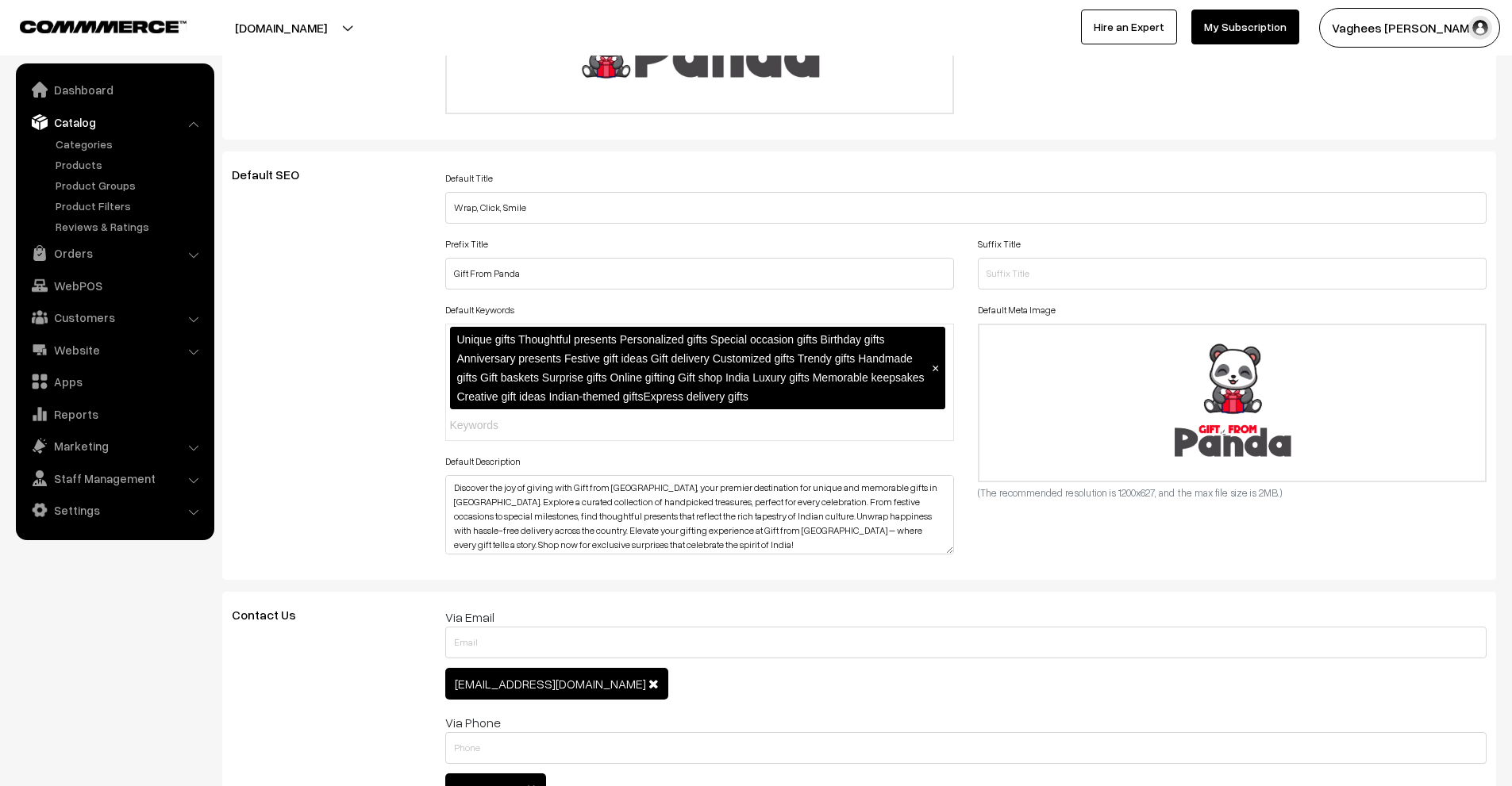
click at [194, 254] on li "Orders Orders" at bounding box center [114, 253] width 190 height 28
click at [189, 256] on li "Orders Orders" at bounding box center [114, 253] width 190 height 28
click at [186, 359] on link "Website" at bounding box center [113, 350] width 189 height 28
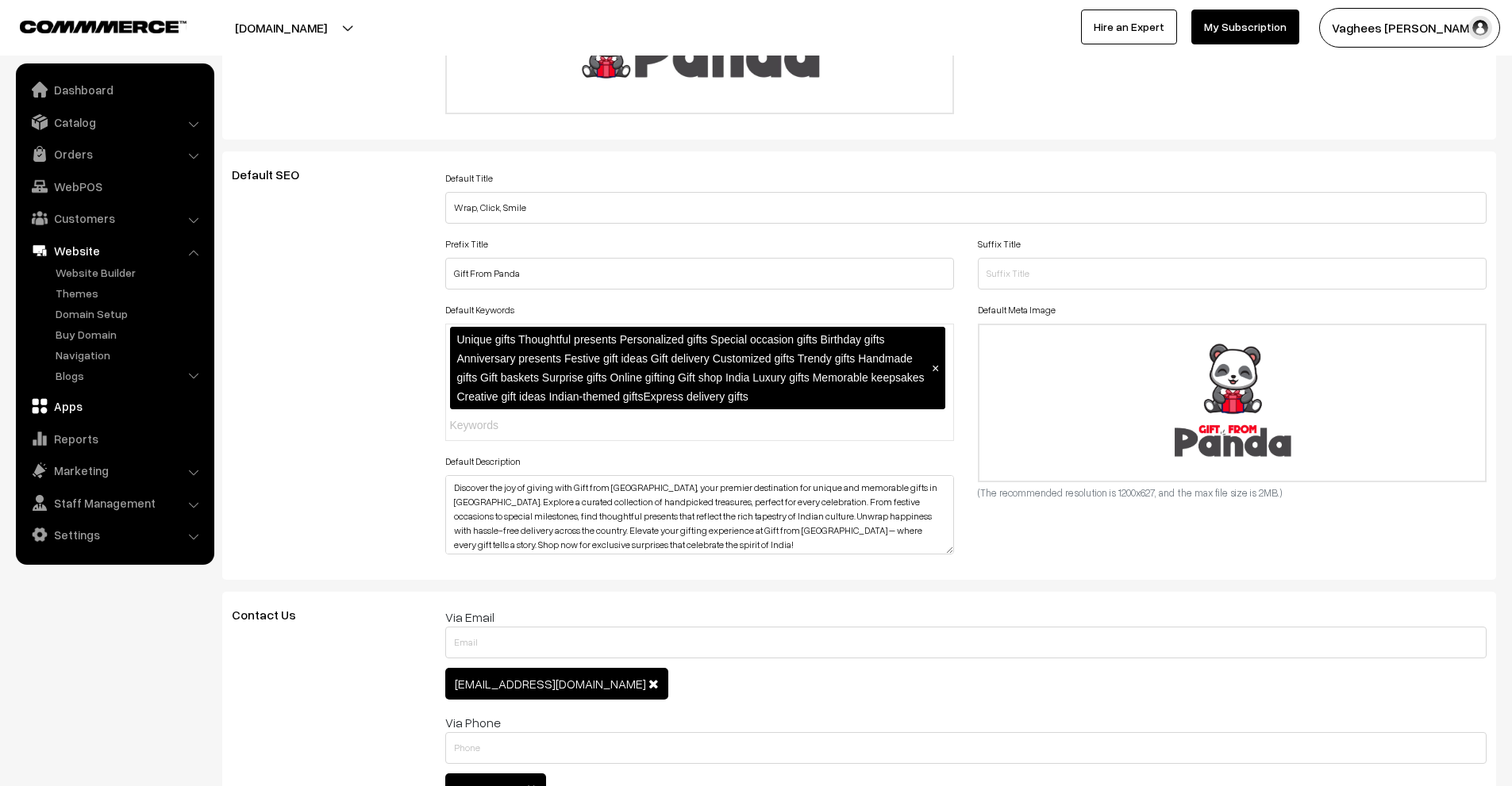
click at [179, 405] on link "Apps" at bounding box center [113, 405] width 189 height 28
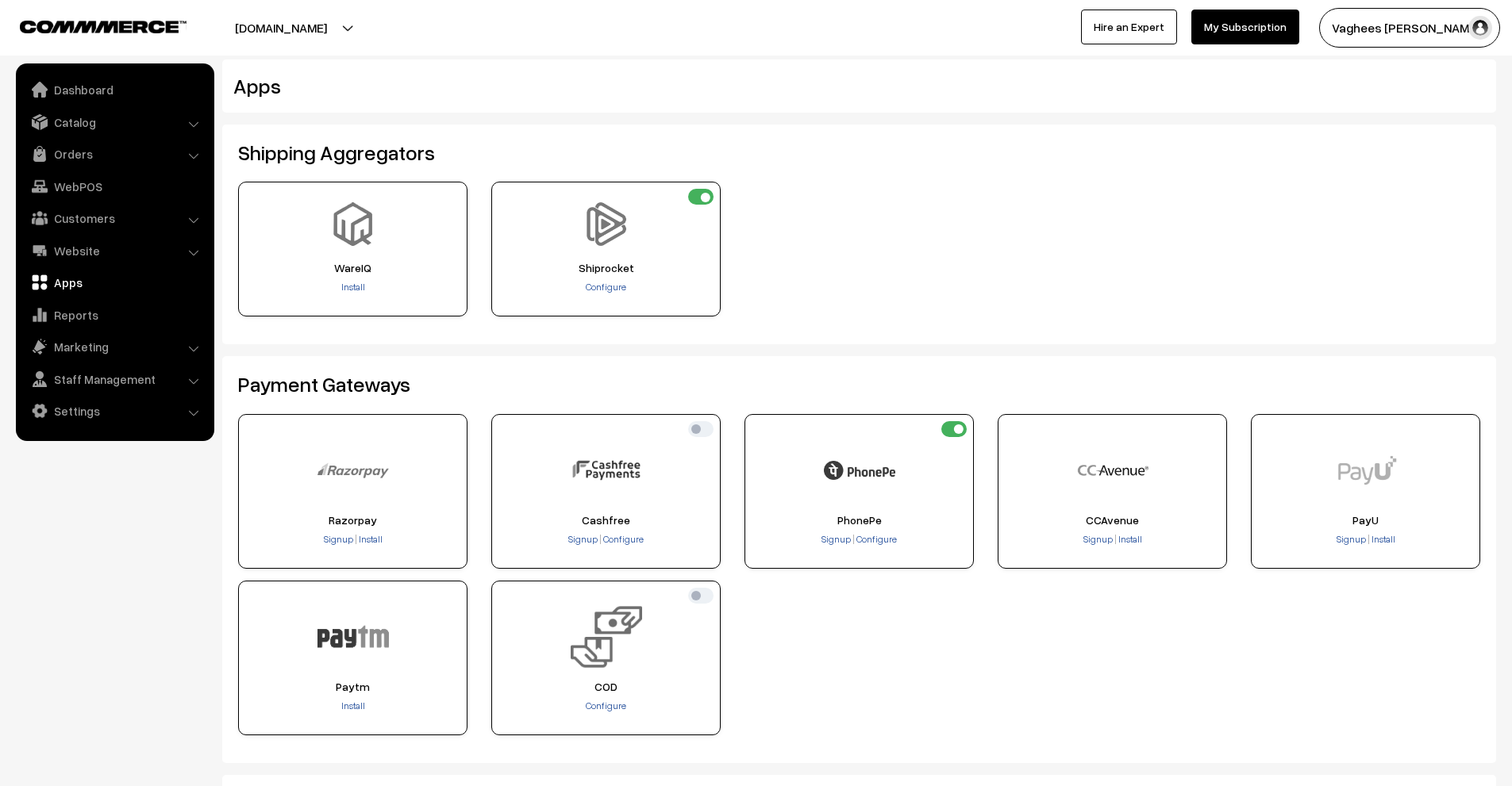
click at [180, 251] on link "Website" at bounding box center [113, 250] width 189 height 28
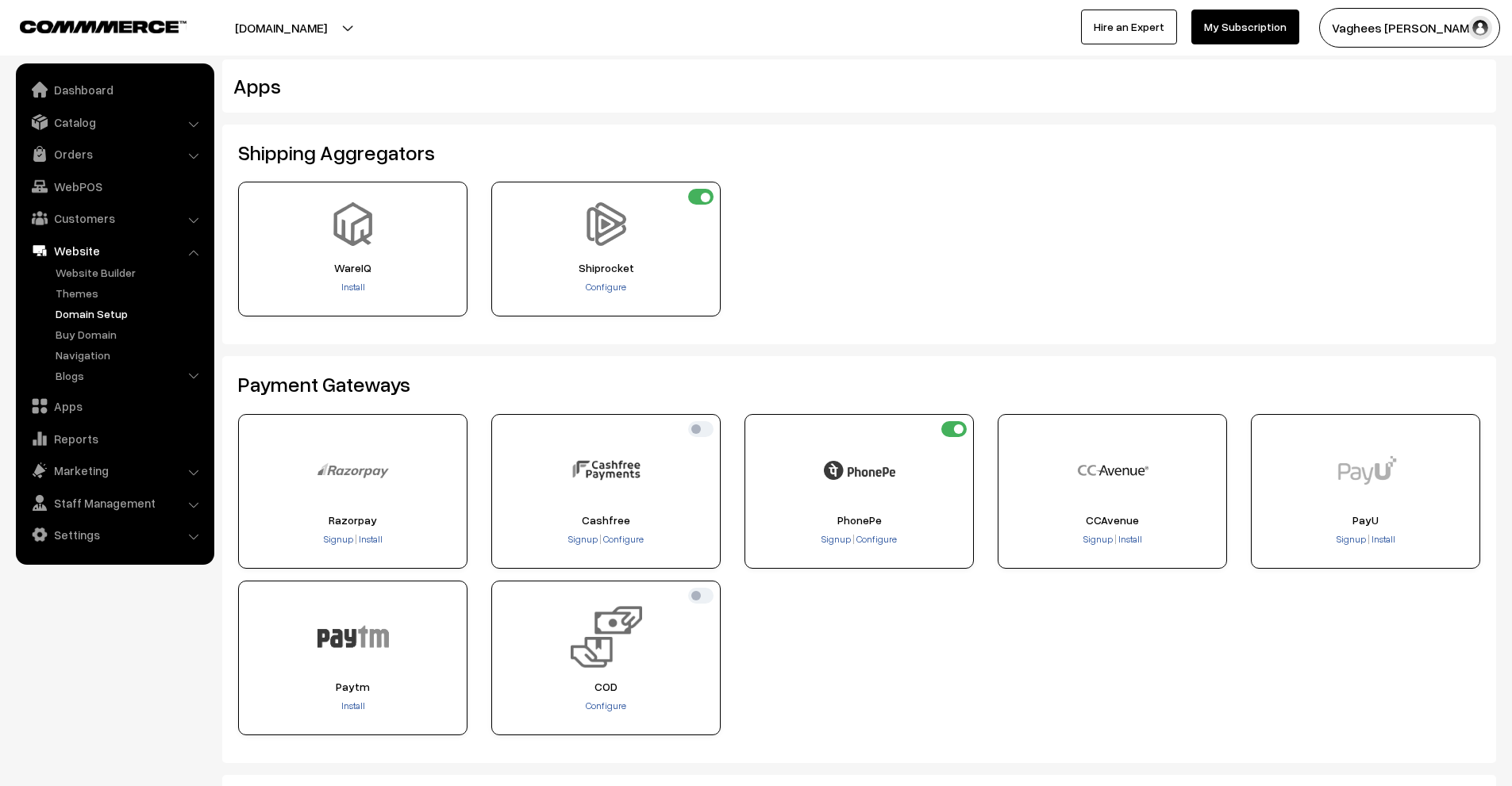
click at [181, 307] on link "Domain Setup" at bounding box center [130, 313] width 157 height 17
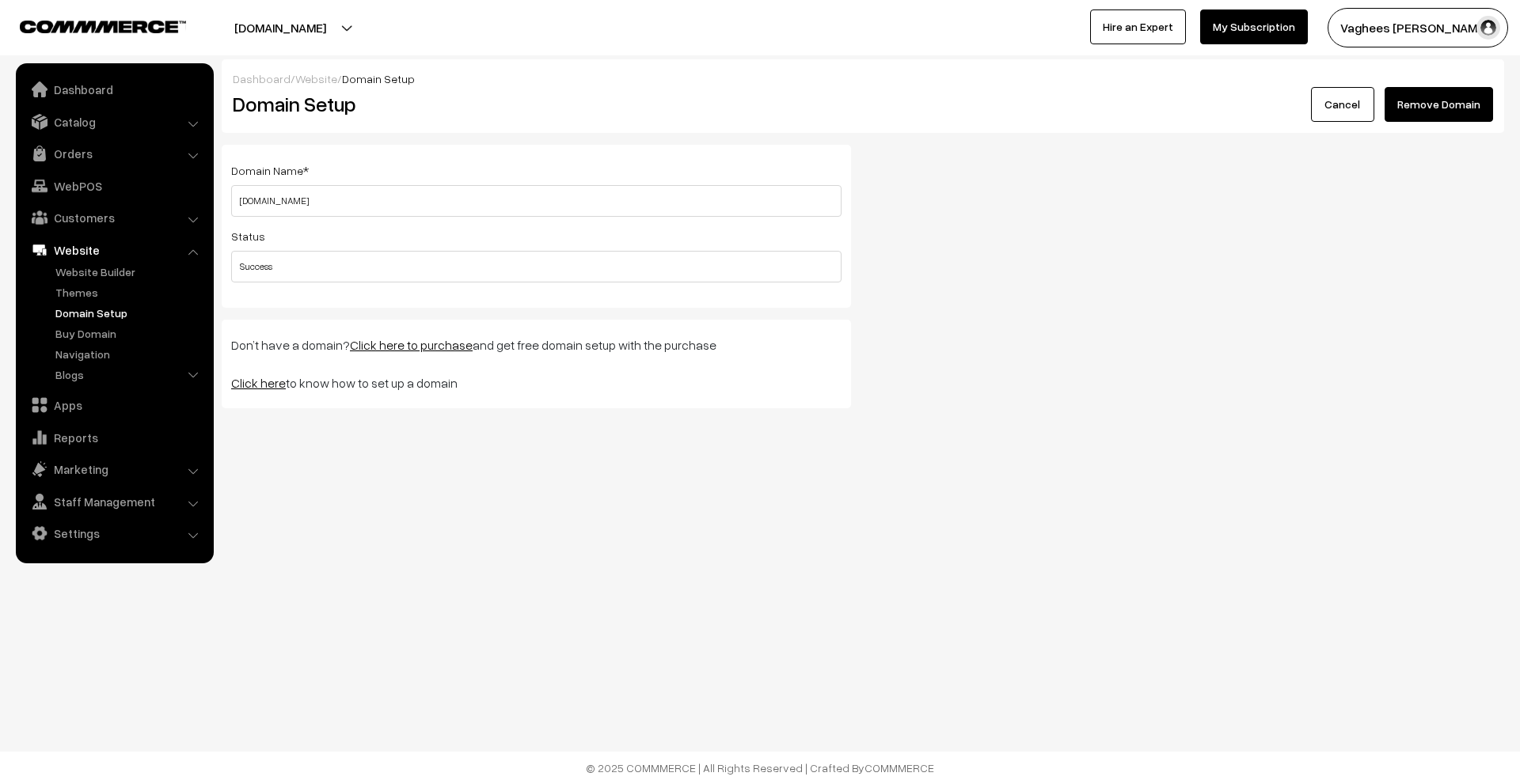
click at [319, 180] on div "Domain Name * giftfrompanda.com Please enter a valid domain name !" at bounding box center [536, 189] width 611 height 56
click at [108, 95] on link "Dashboard" at bounding box center [113, 89] width 188 height 28
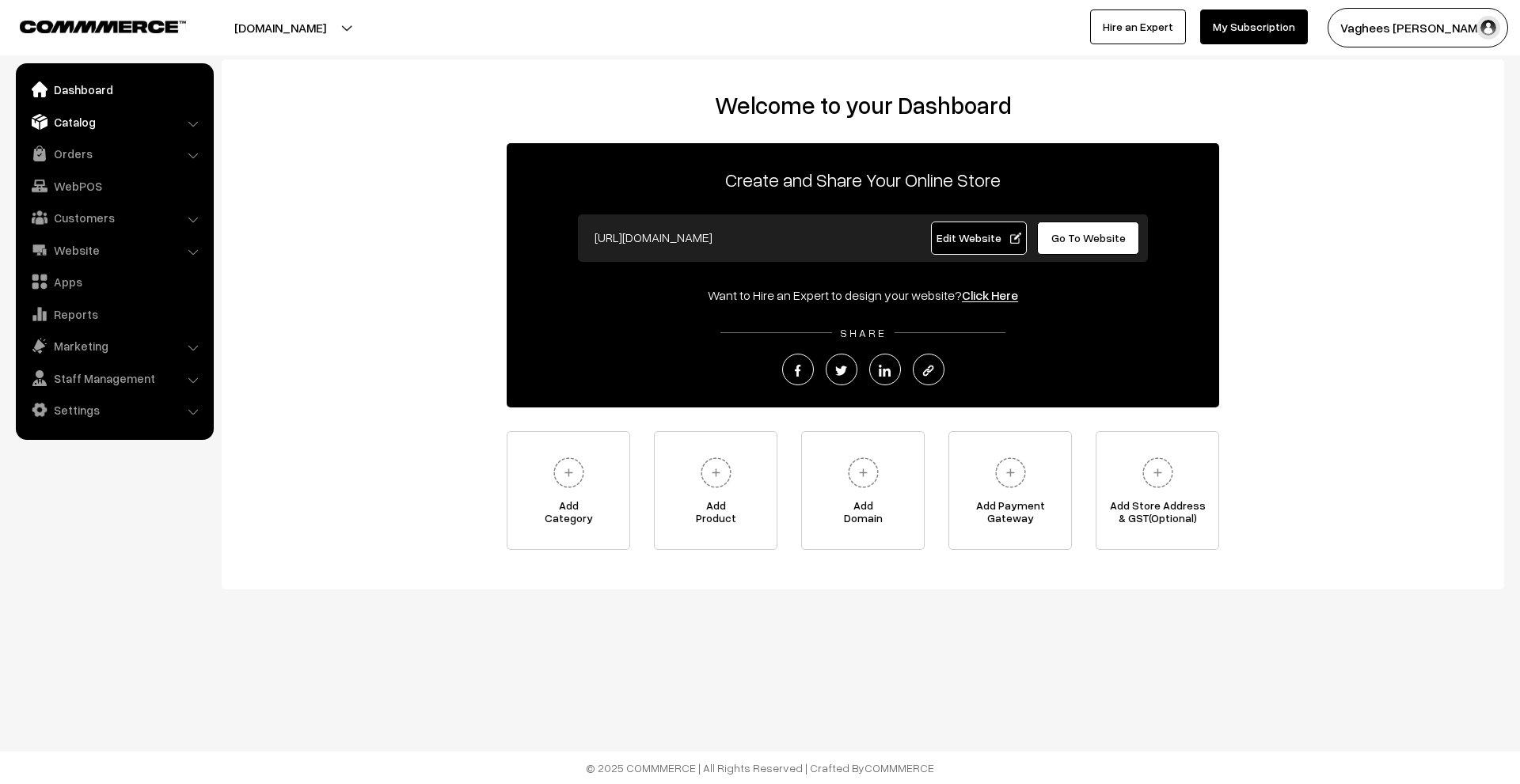
click at [108, 131] on link "Catalog" at bounding box center [113, 122] width 188 height 28
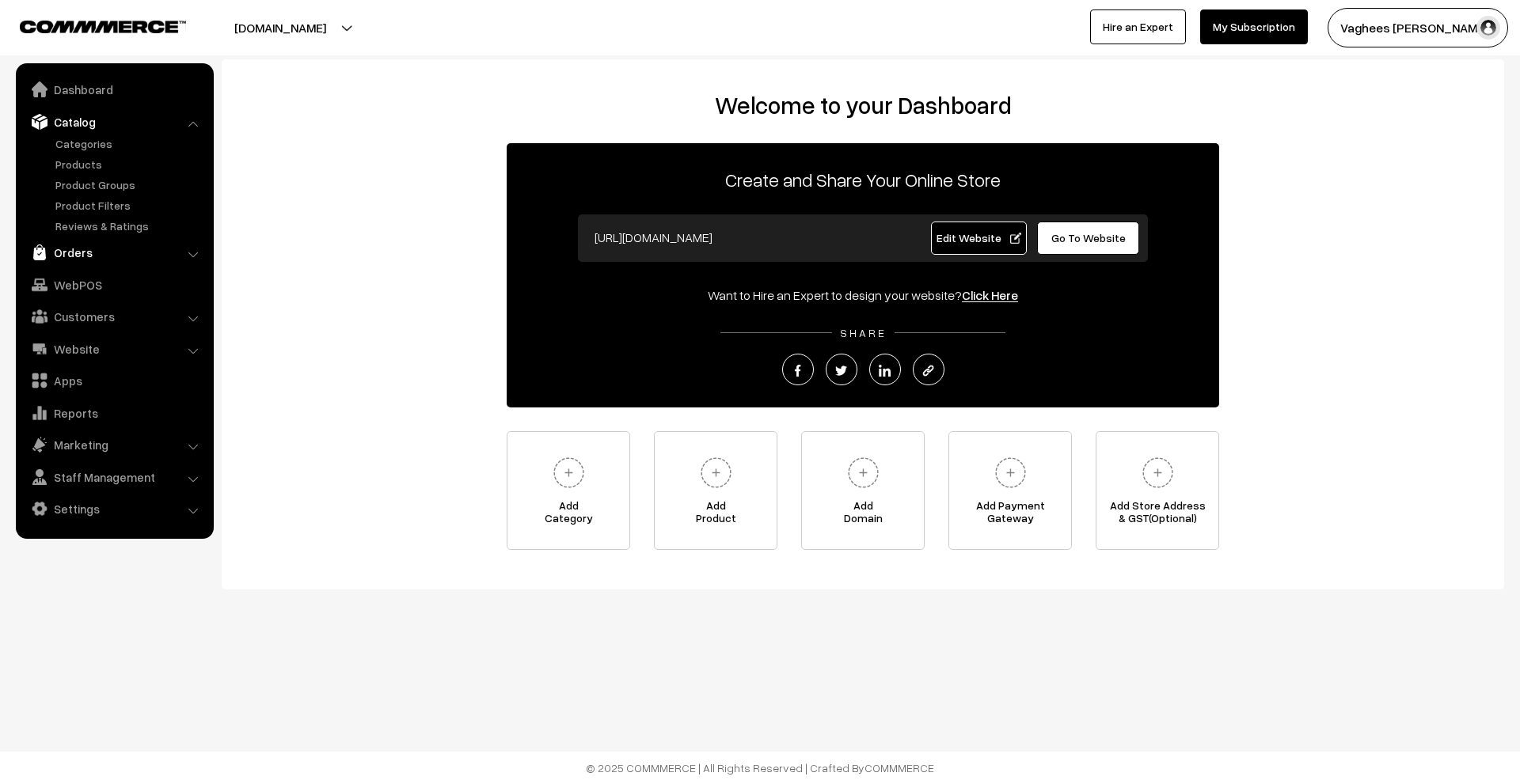
click at [93, 247] on link "Orders" at bounding box center [113, 252] width 188 height 28
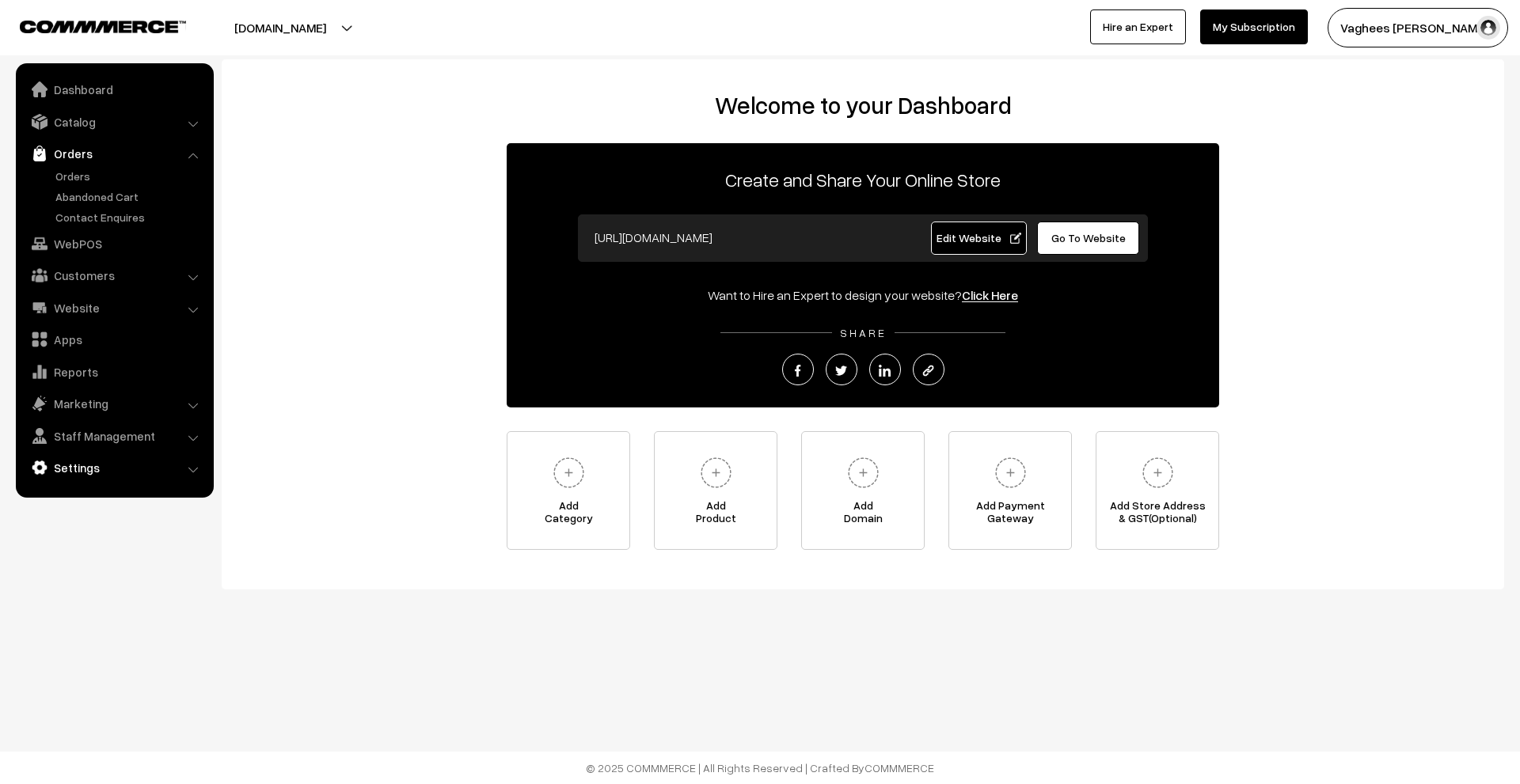
click at [106, 468] on link "Settings" at bounding box center [113, 467] width 188 height 28
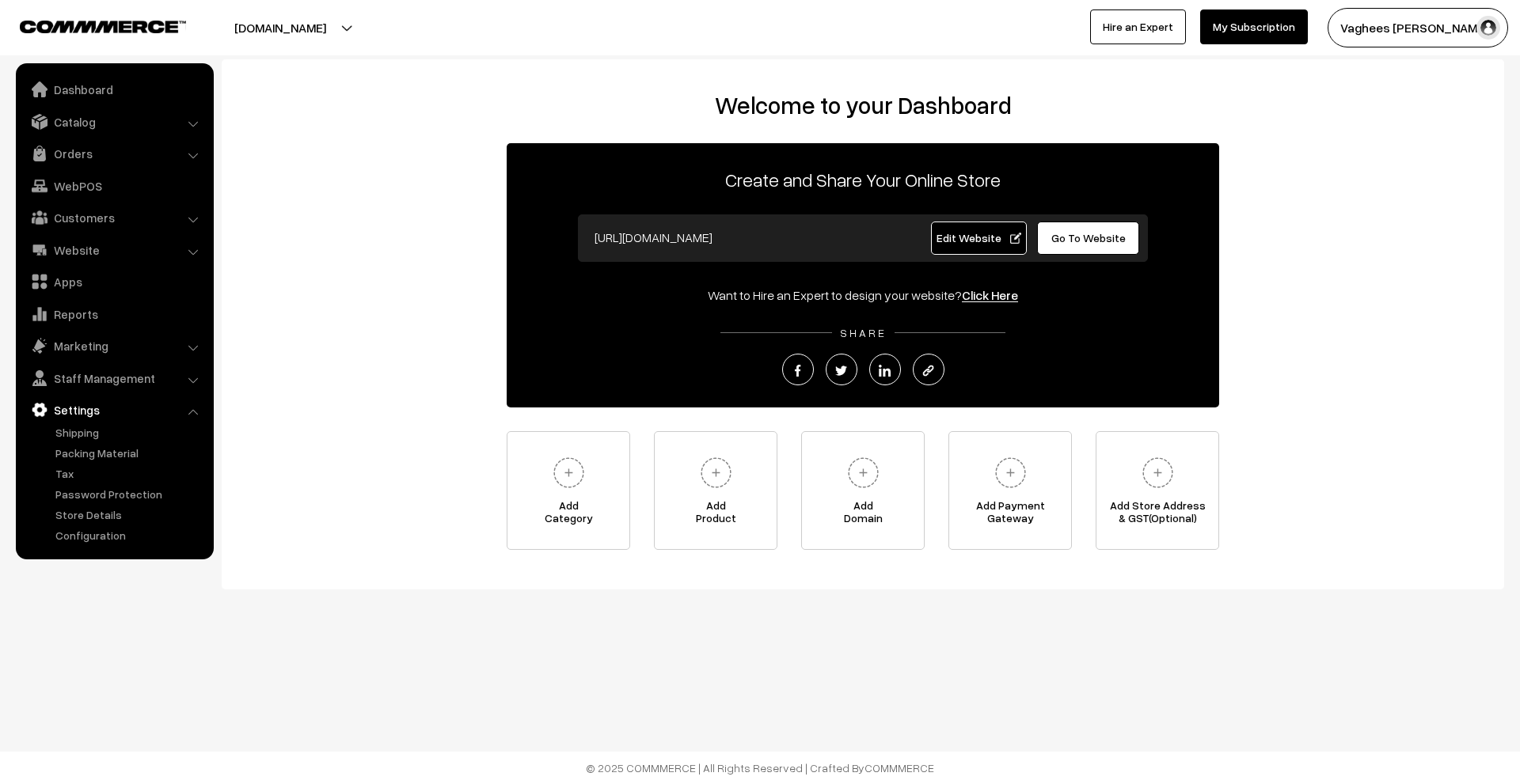
click at [848, 243] on input "[URL][DOMAIN_NAME]" at bounding box center [742, 238] width 313 height 32
click at [832, 246] on input "[URL][DOMAIN_NAME]" at bounding box center [742, 238] width 313 height 32
click at [962, 235] on span "Edit Website" at bounding box center [978, 238] width 85 height 14
click at [1382, 349] on div "Welcome to your Dashboard Create and Share Your Online Store [URL][DOMAIN_NAME]…" at bounding box center [863, 319] width 1251 height 459
